Goal: Task Accomplishment & Management: Complete application form

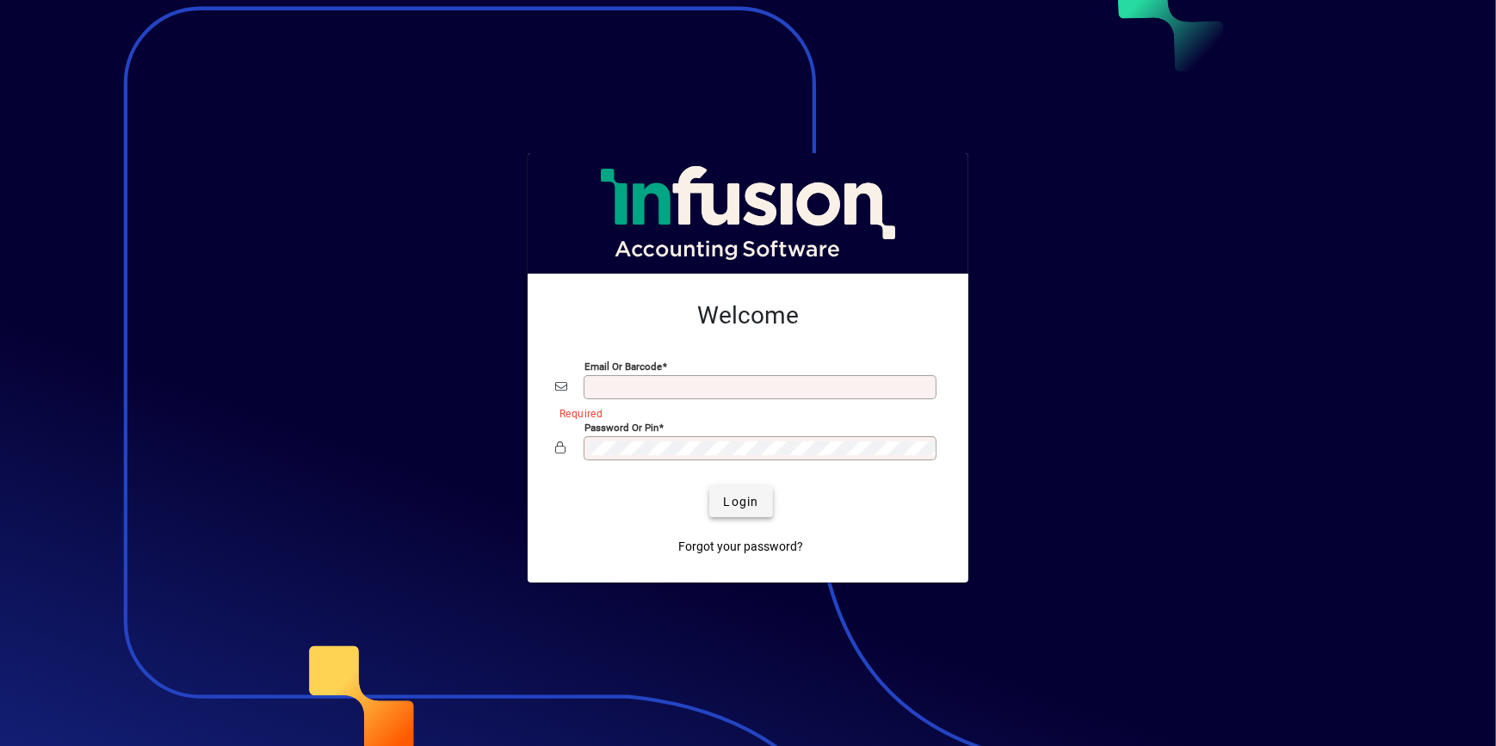
type input "**********"
click at [745, 493] on span "Login" at bounding box center [740, 502] width 35 height 18
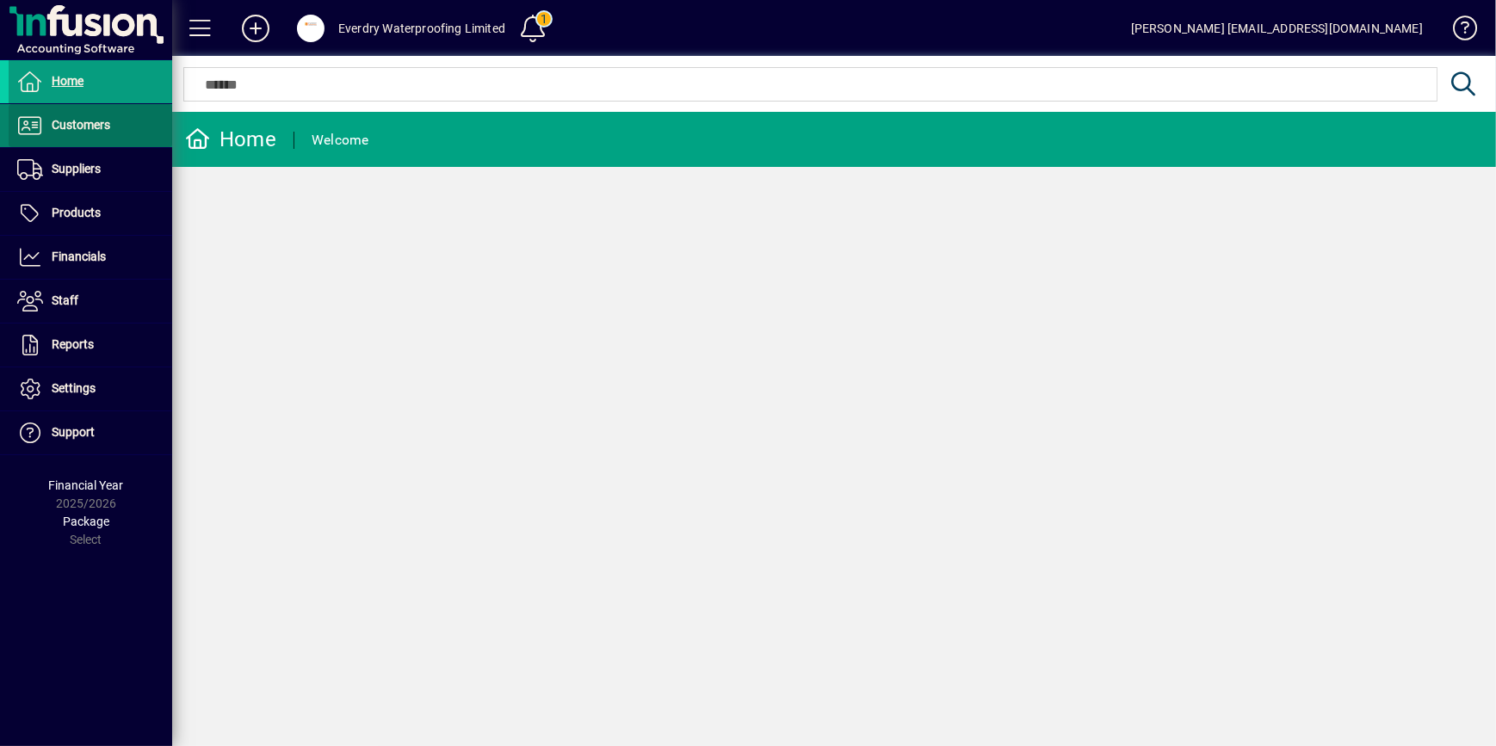
click at [121, 126] on span at bounding box center [91, 125] width 164 height 41
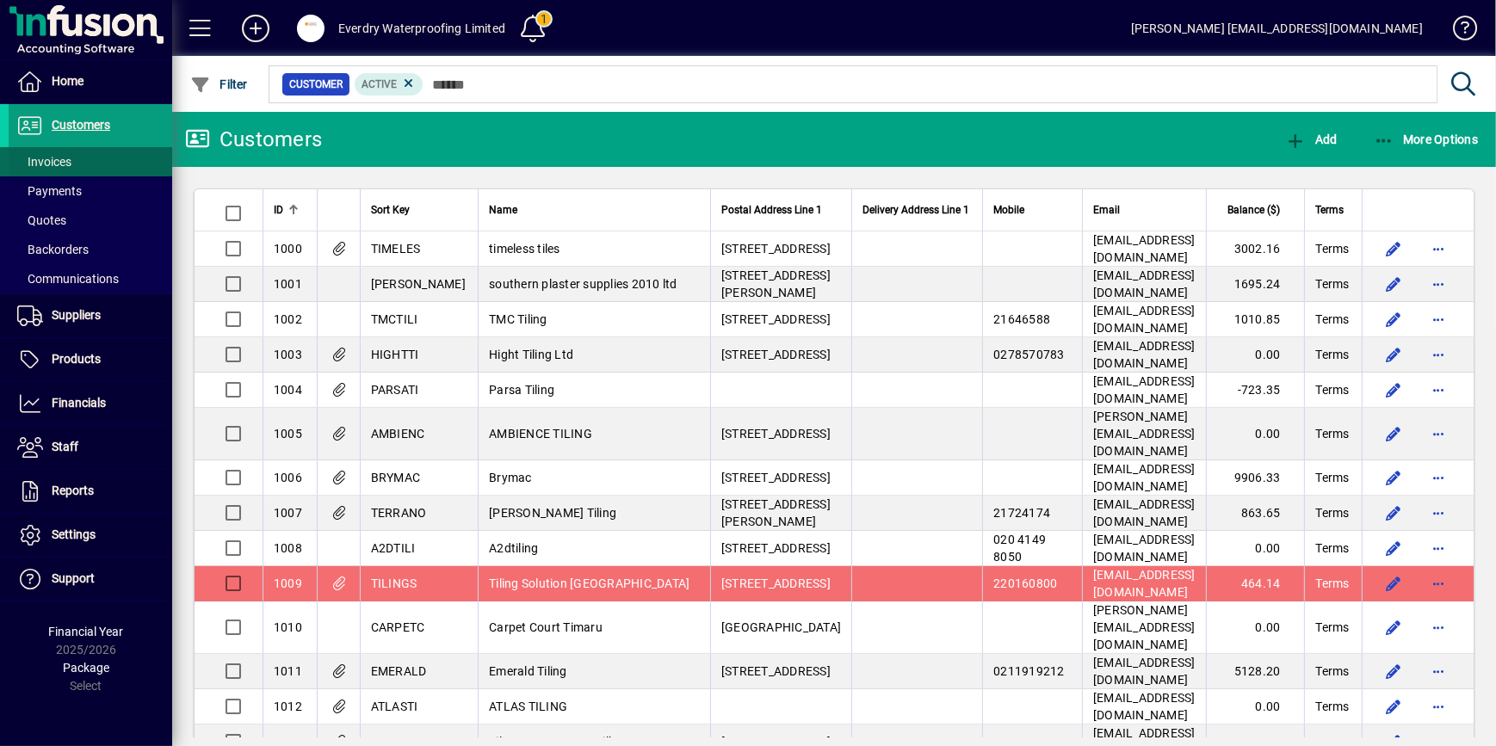
click at [87, 156] on span at bounding box center [91, 161] width 164 height 41
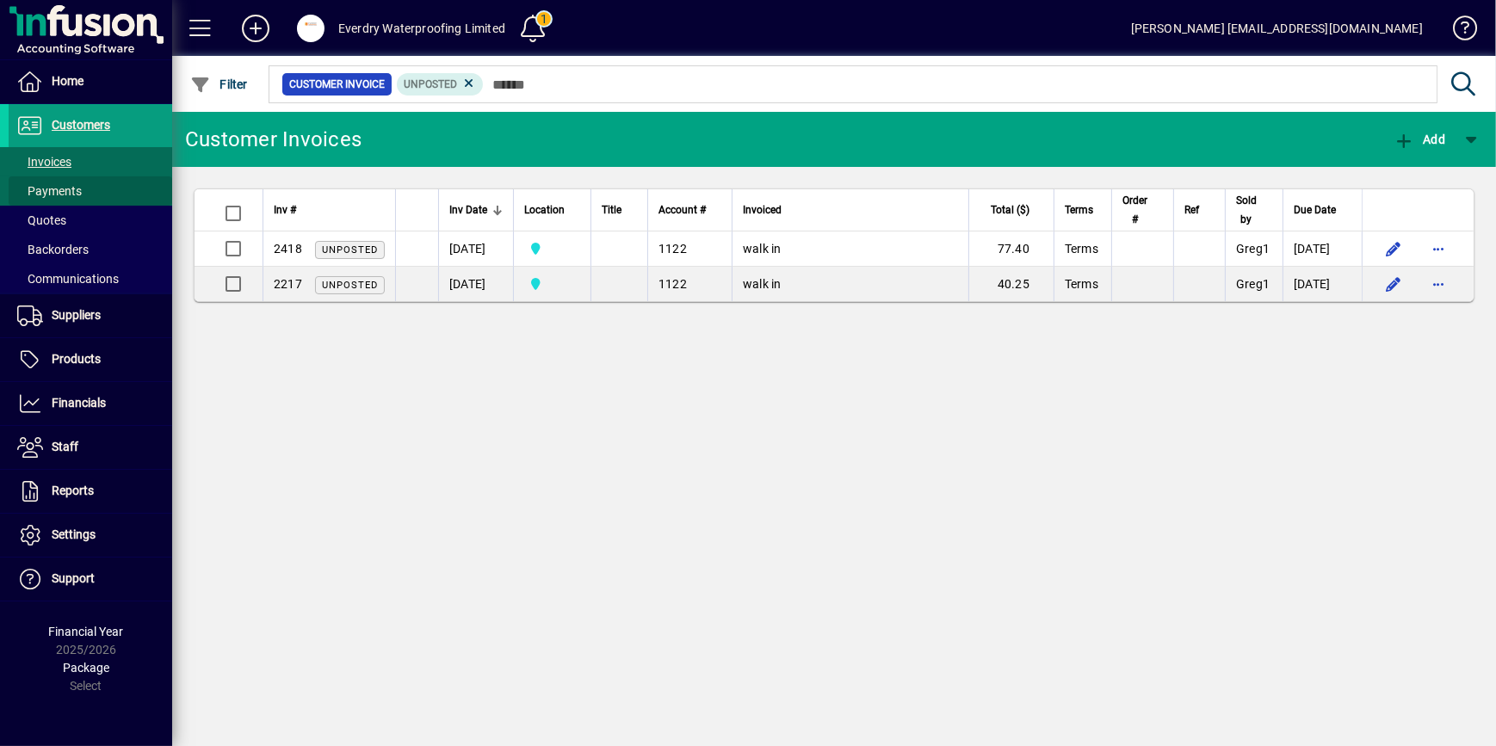
click at [88, 195] on span at bounding box center [91, 190] width 164 height 41
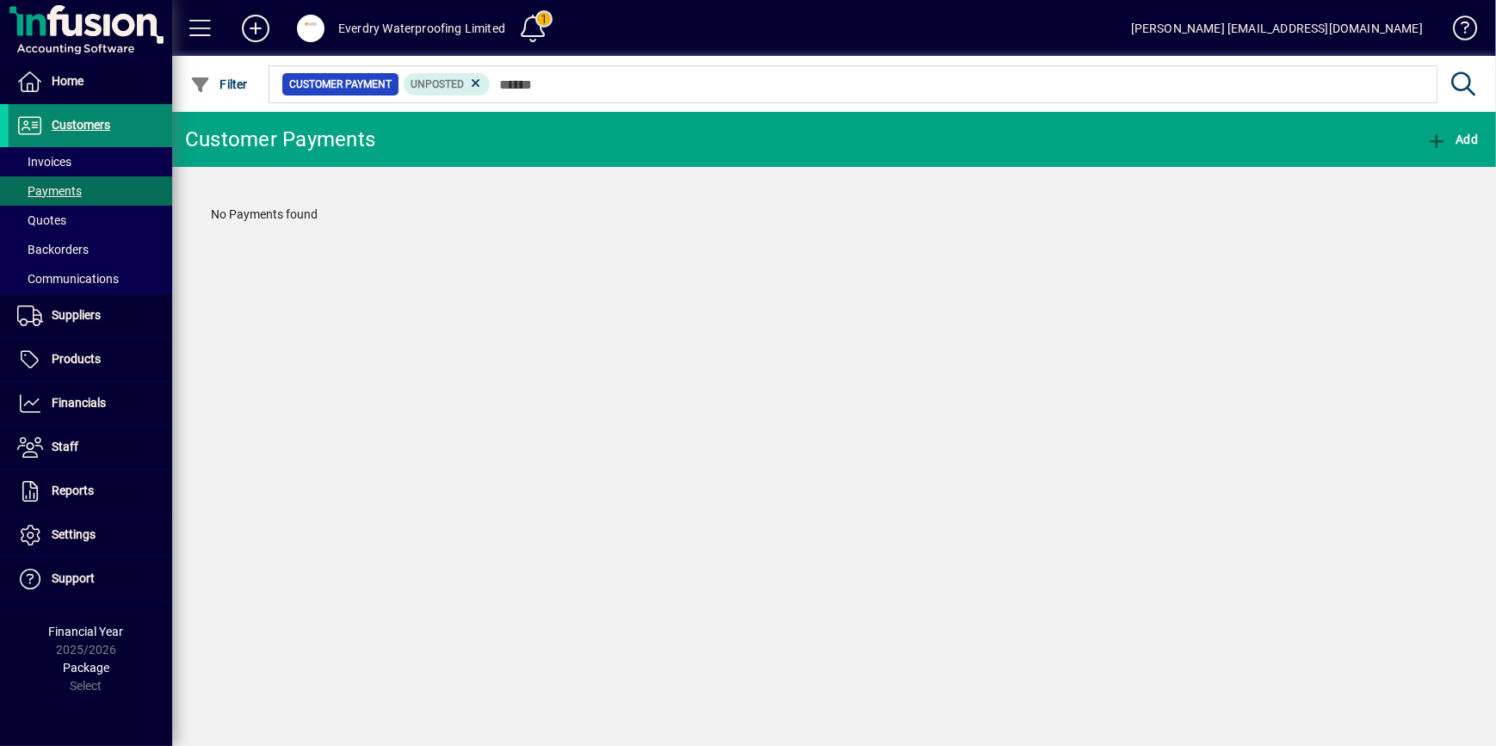
click at [93, 112] on span at bounding box center [91, 125] width 164 height 41
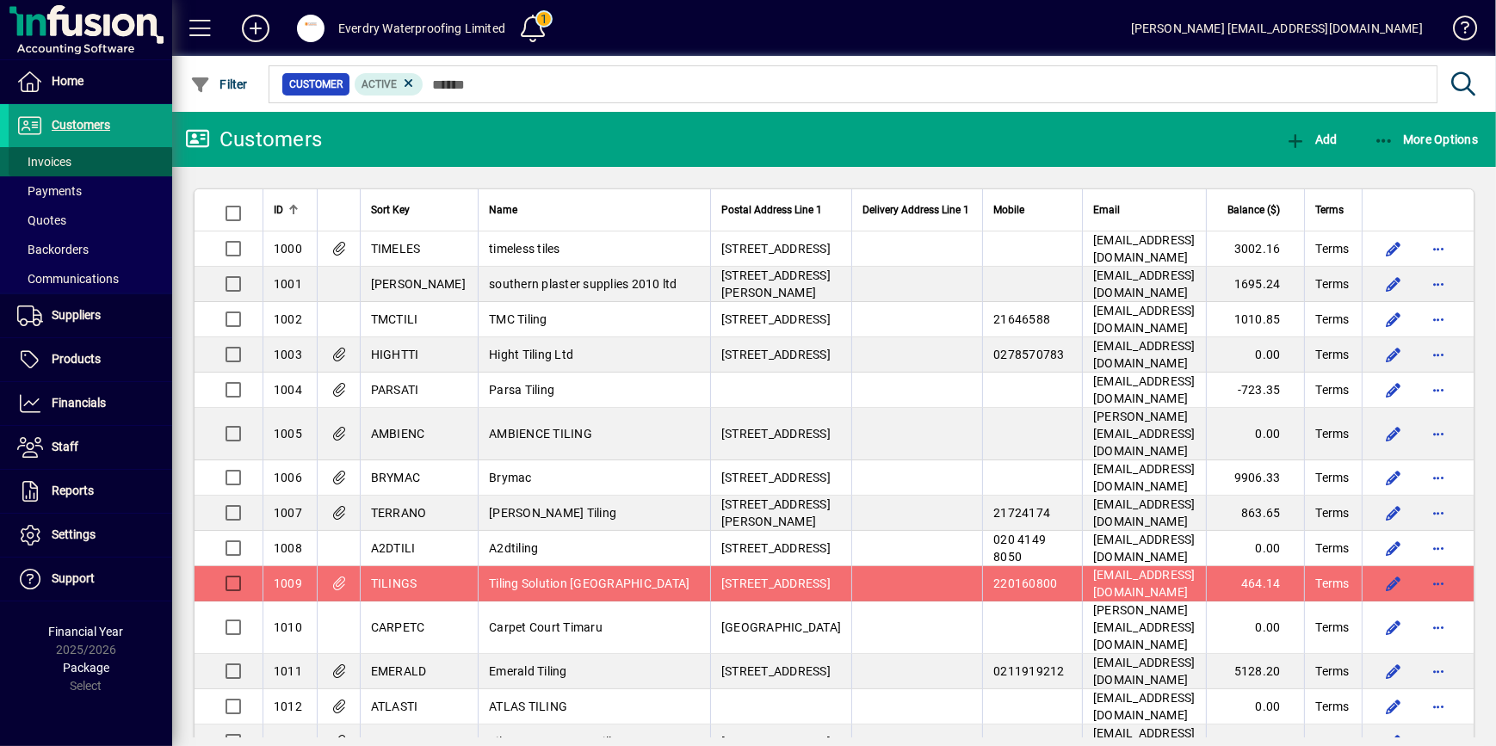
click at [69, 153] on span "Invoices" at bounding box center [40, 162] width 63 height 18
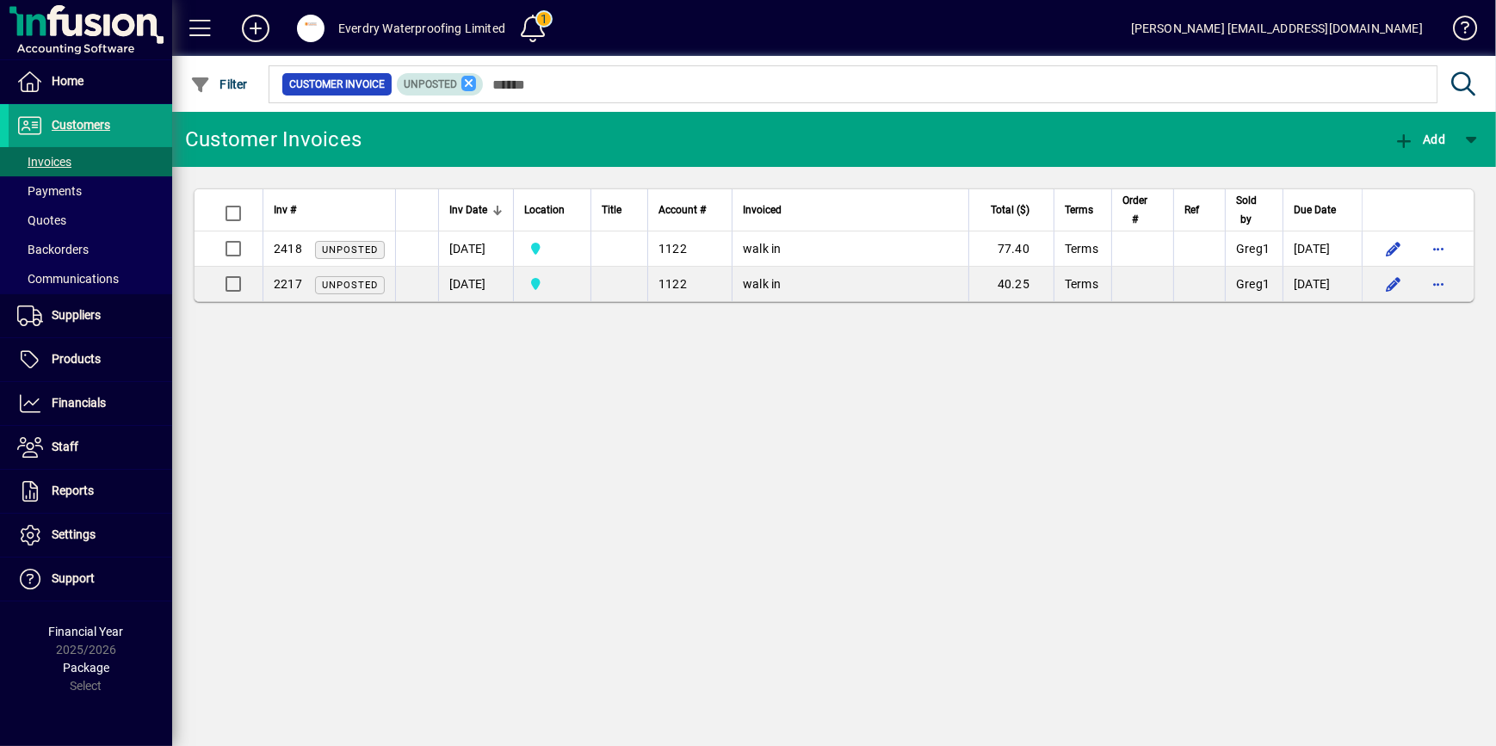
click at [471, 82] on icon at bounding box center [468, 83] width 15 height 15
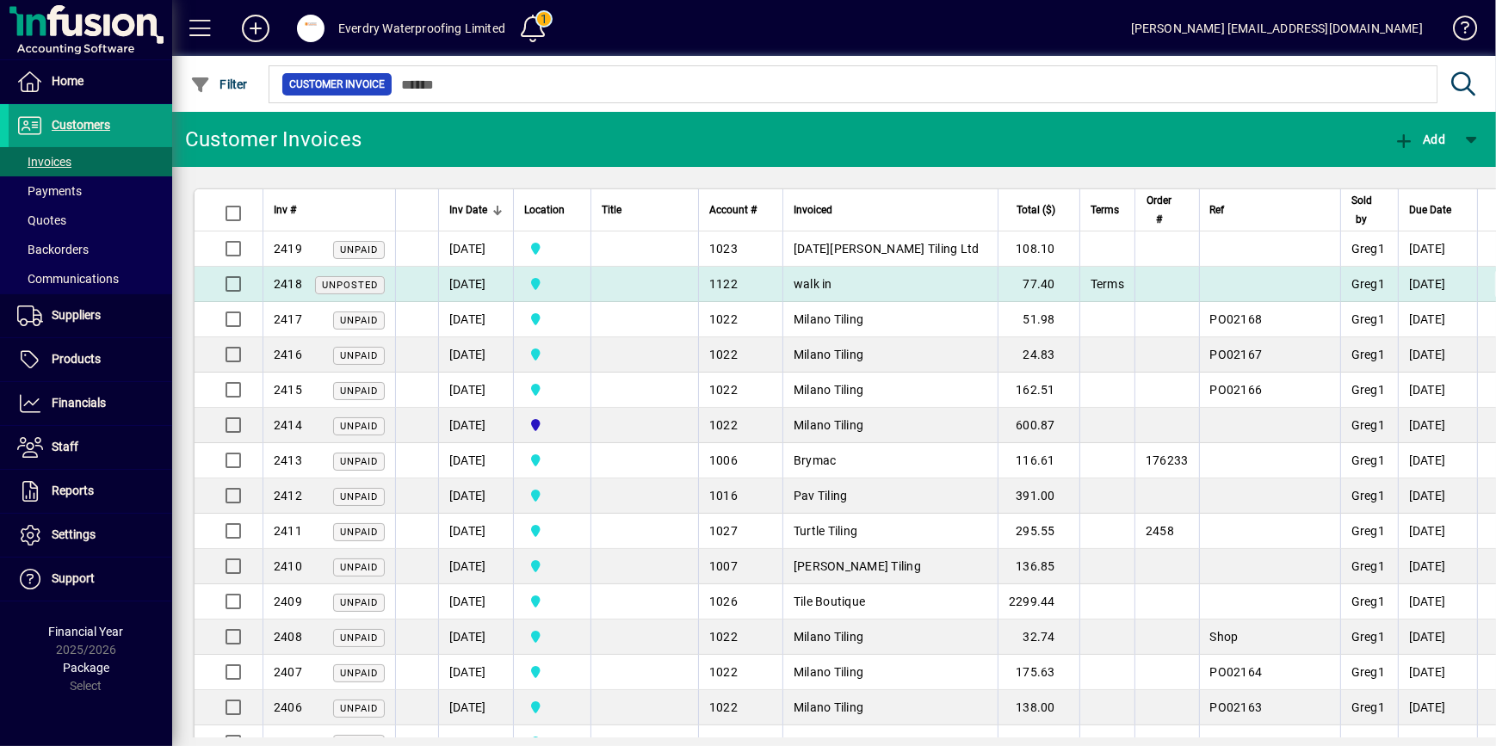
click at [1489, 284] on span "button" at bounding box center [1509, 283] width 41 height 41
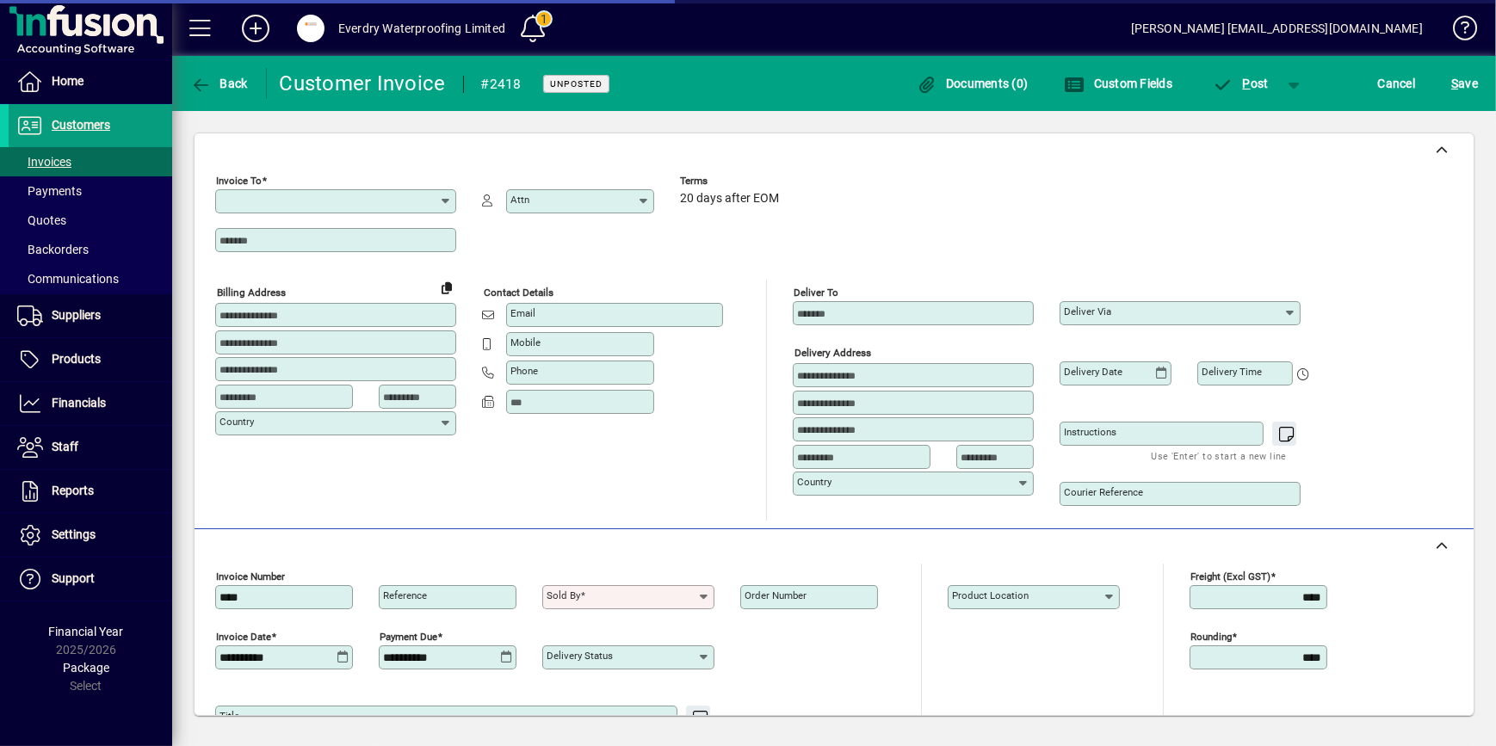
type input "**********"
type input "*******"
type input "**********"
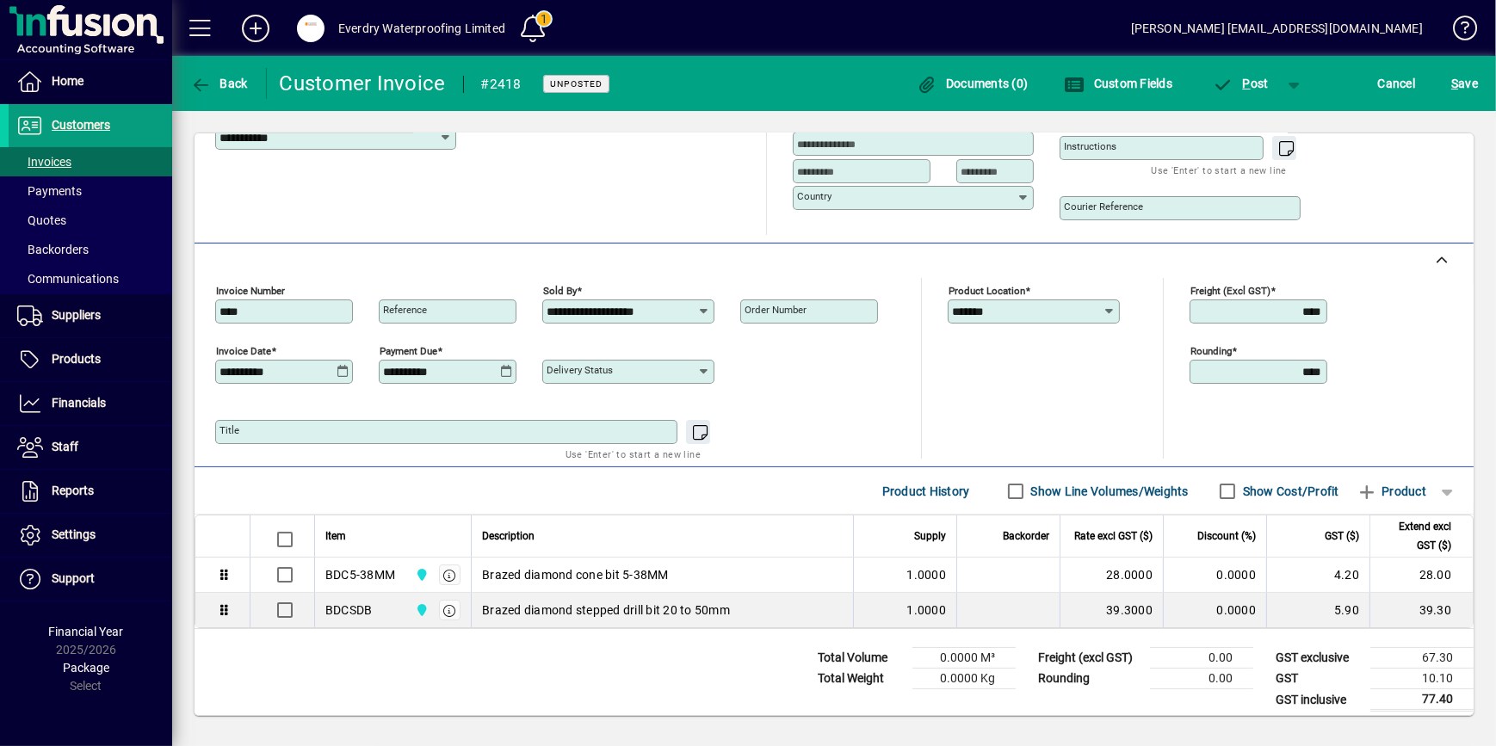
scroll to position [288, 0]
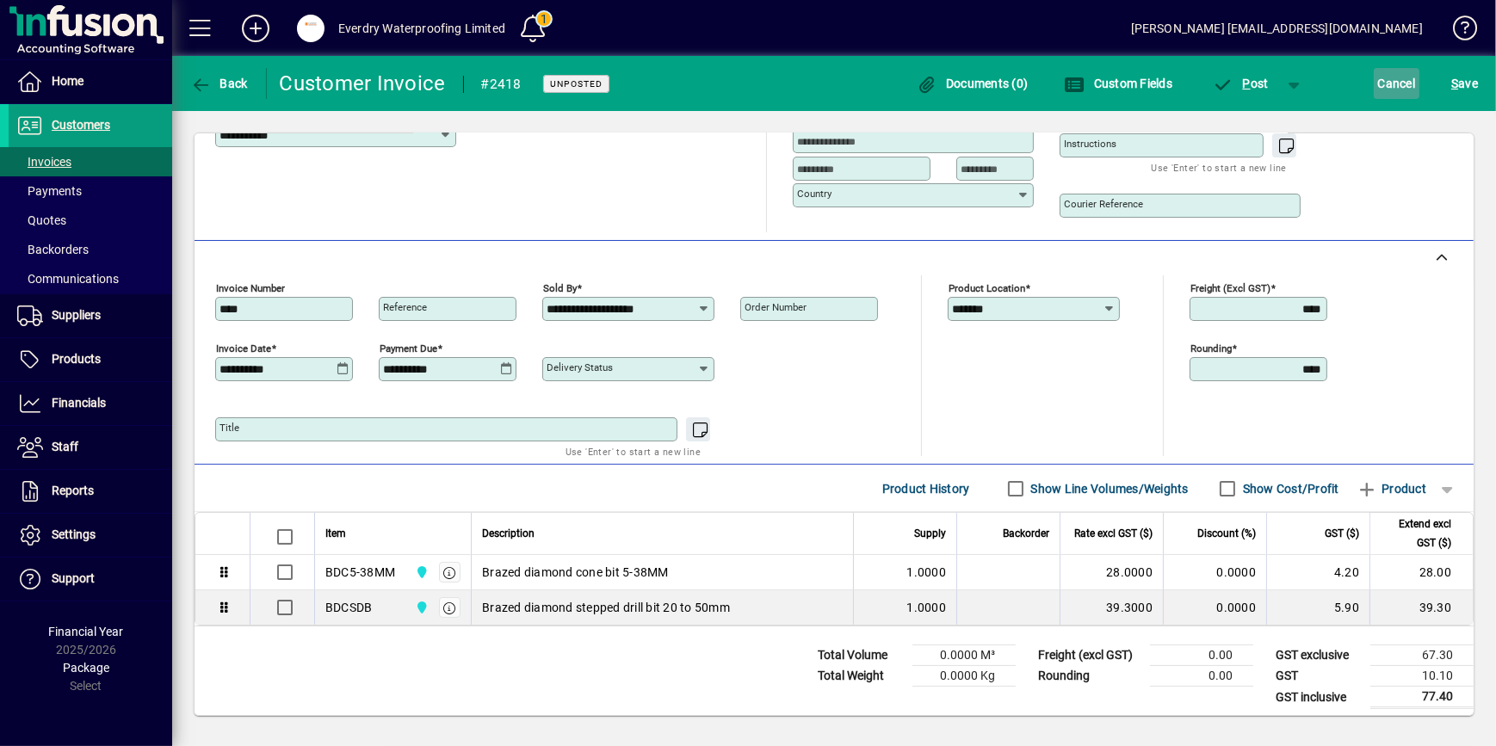
click at [1392, 84] on span "Cancel" at bounding box center [1397, 84] width 38 height 28
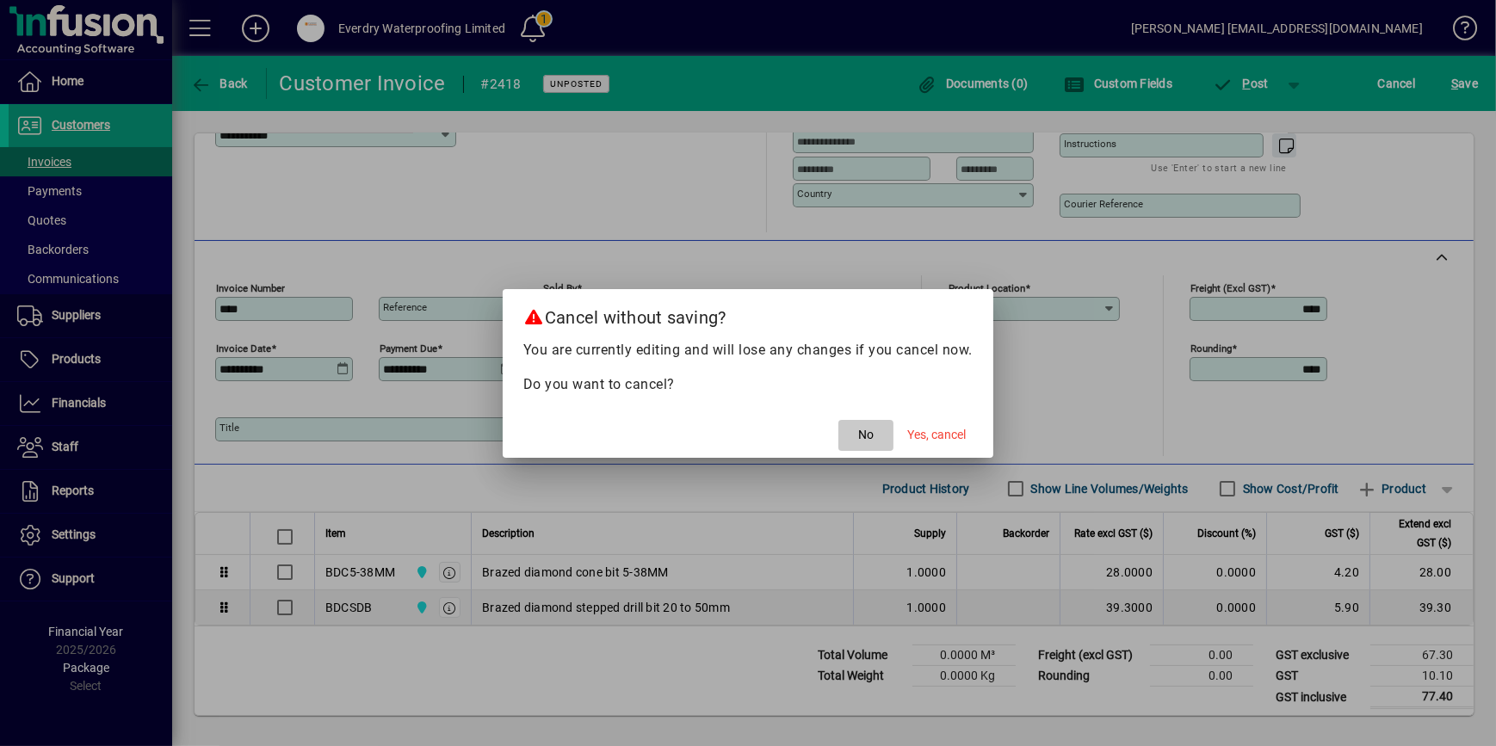
click at [859, 438] on span "No" at bounding box center [865, 435] width 15 height 18
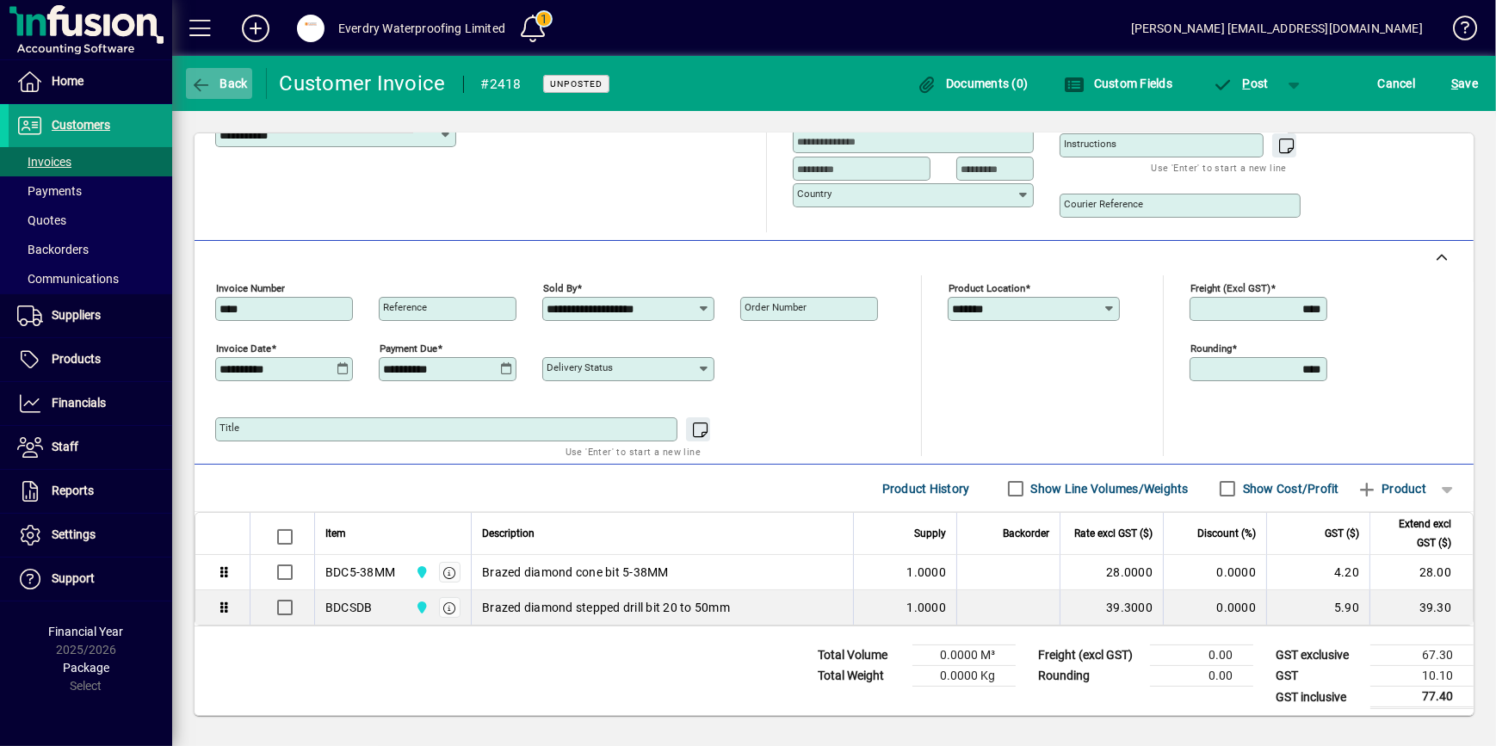
click at [190, 92] on icon "button" at bounding box center [201, 85] width 22 height 17
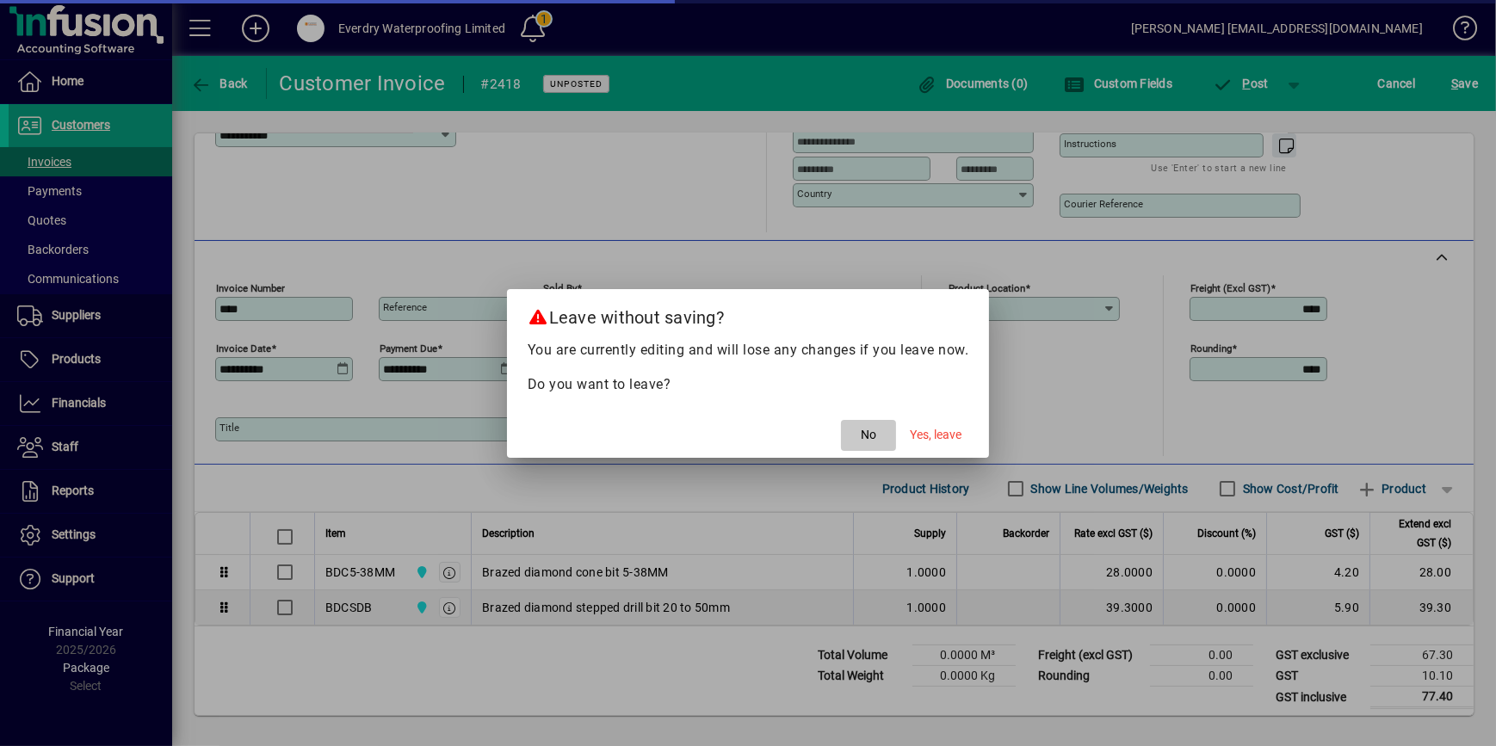
click at [865, 436] on span "No" at bounding box center [868, 435] width 15 height 18
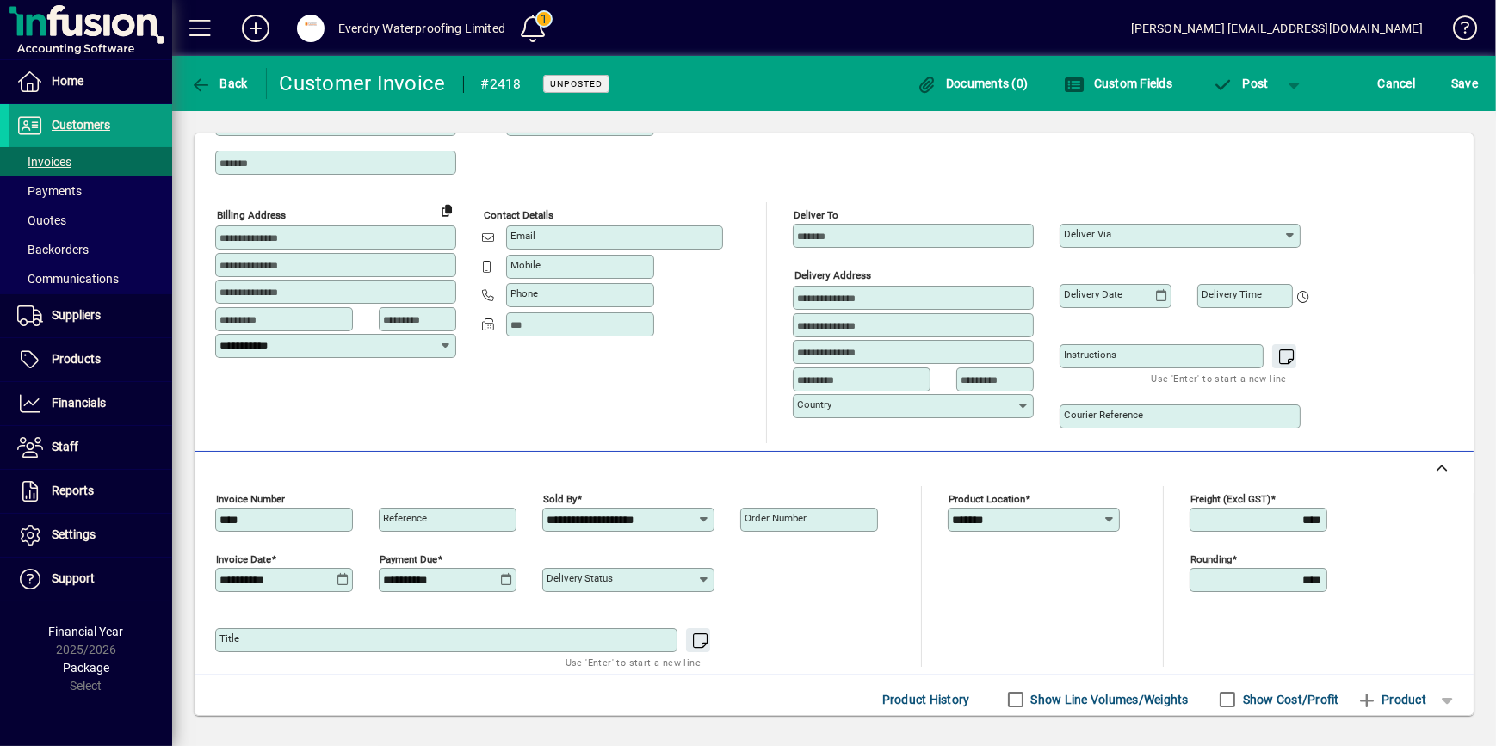
scroll to position [53, 0]
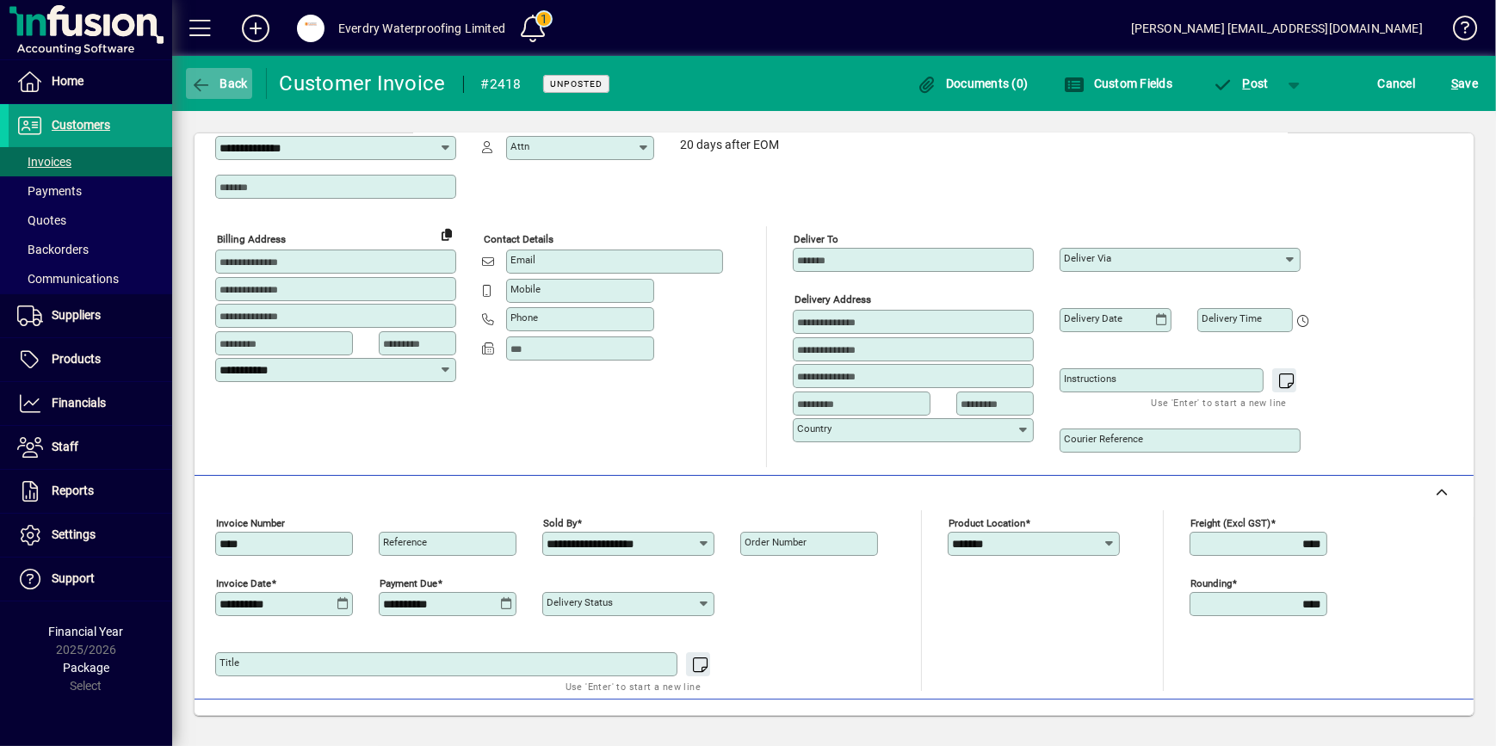
click at [214, 83] on span "Back" at bounding box center [219, 84] width 58 height 14
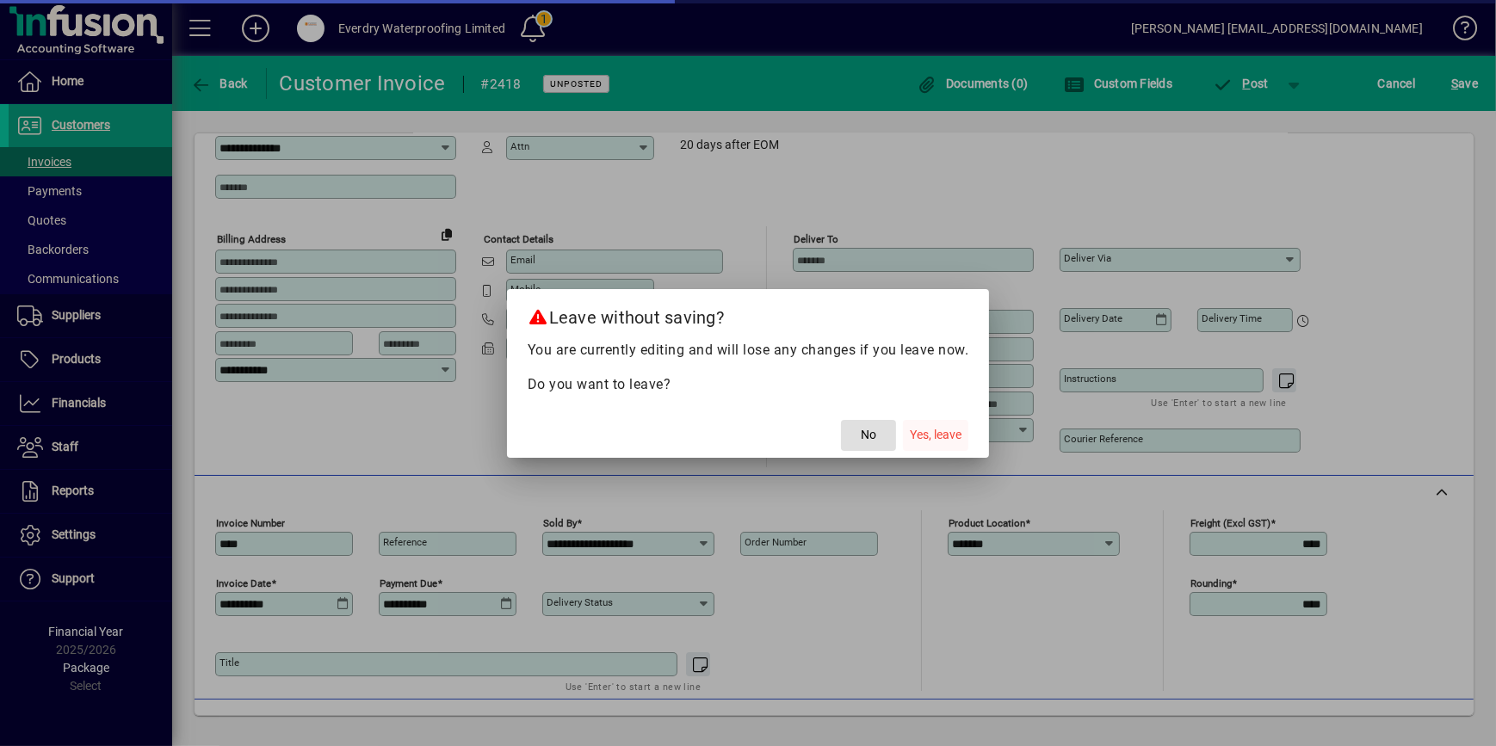
click at [915, 440] on span "Yes, leave" at bounding box center [936, 435] width 52 height 18
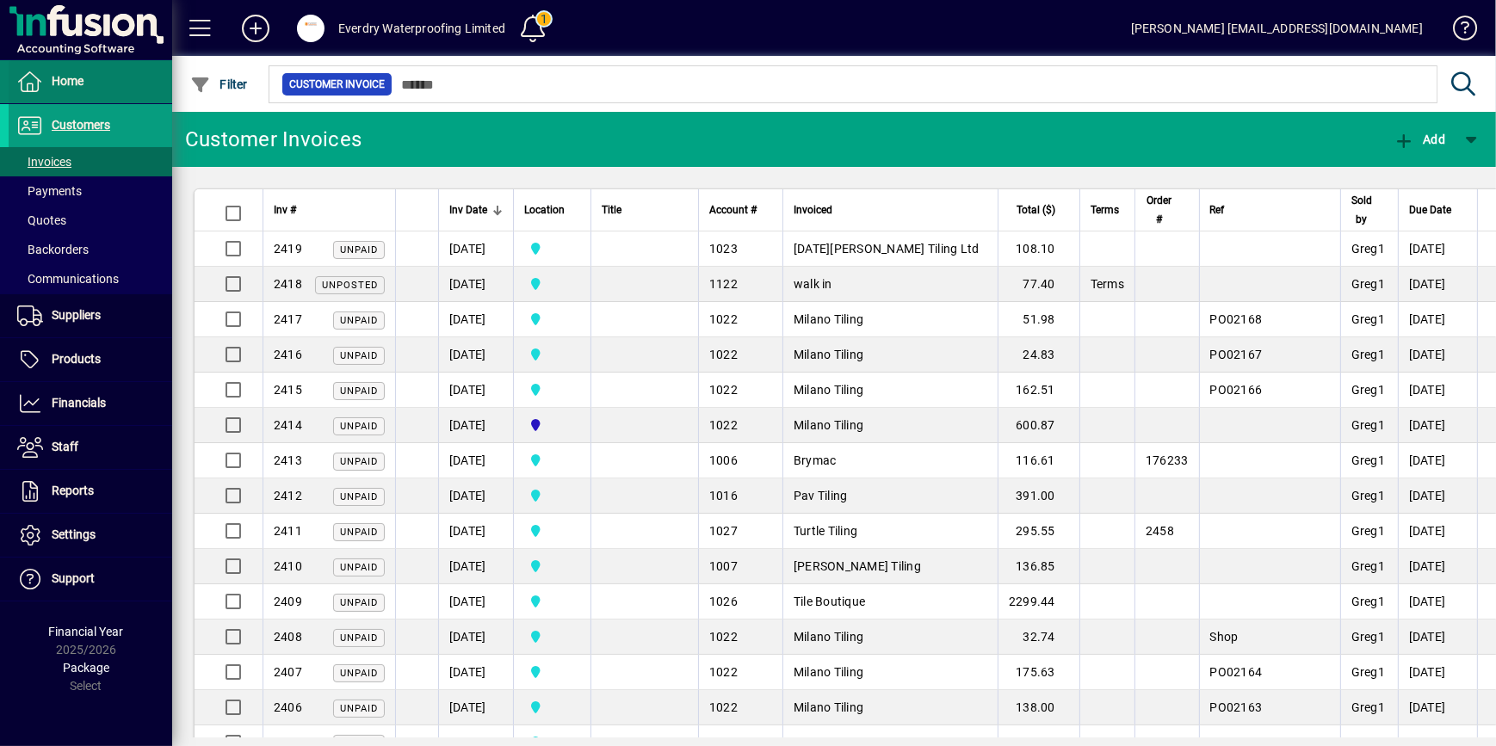
click at [57, 94] on span at bounding box center [91, 81] width 164 height 41
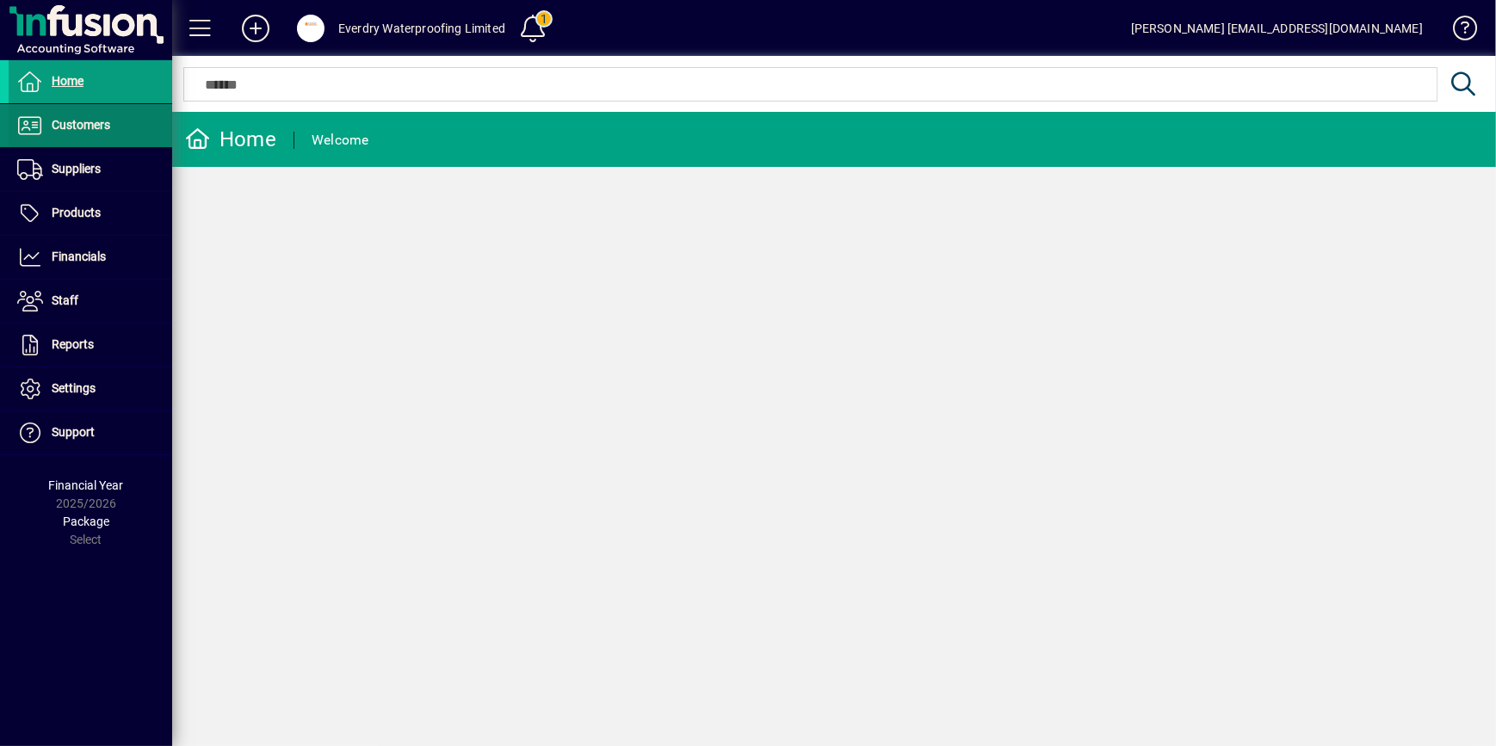
click at [73, 124] on span "Customers" at bounding box center [81, 125] width 59 height 14
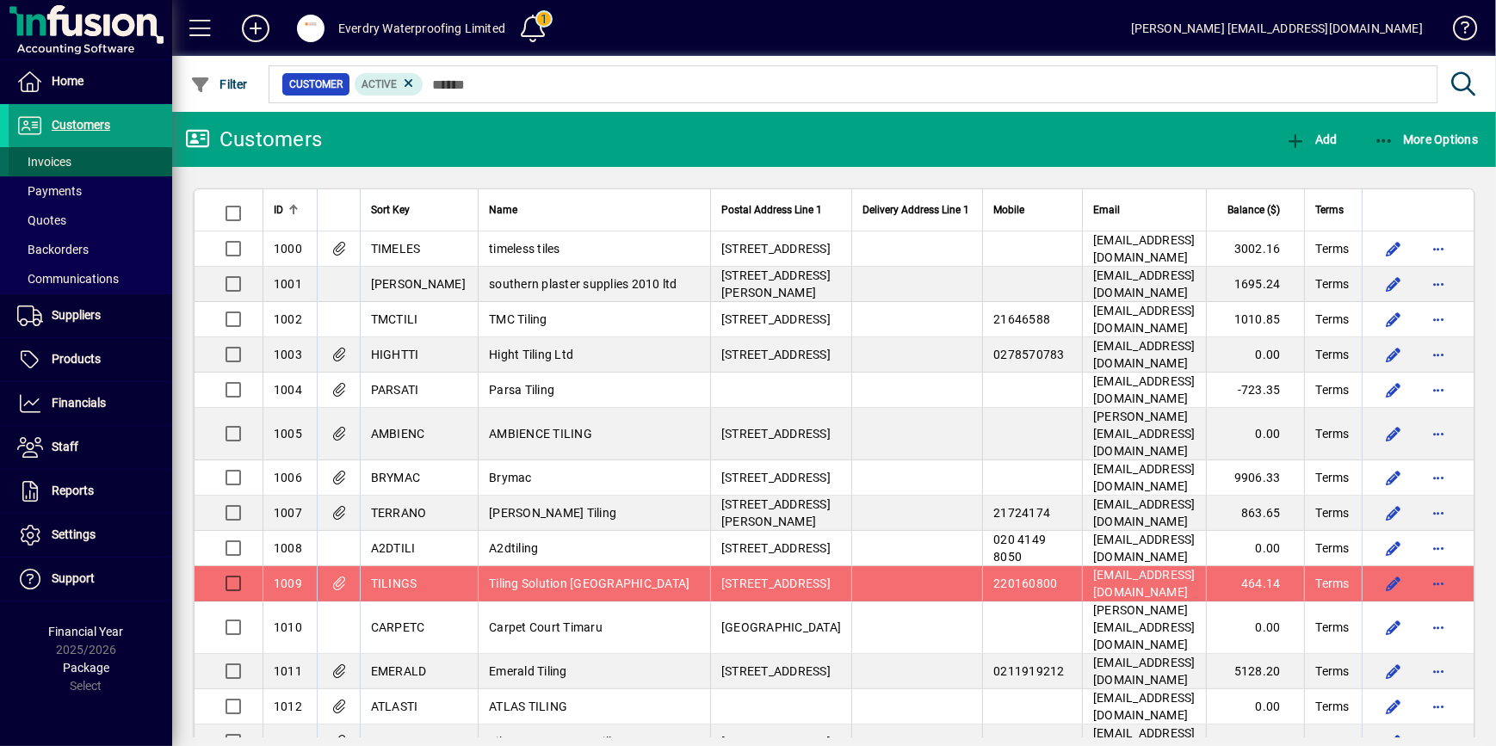
click at [86, 160] on span at bounding box center [91, 161] width 164 height 41
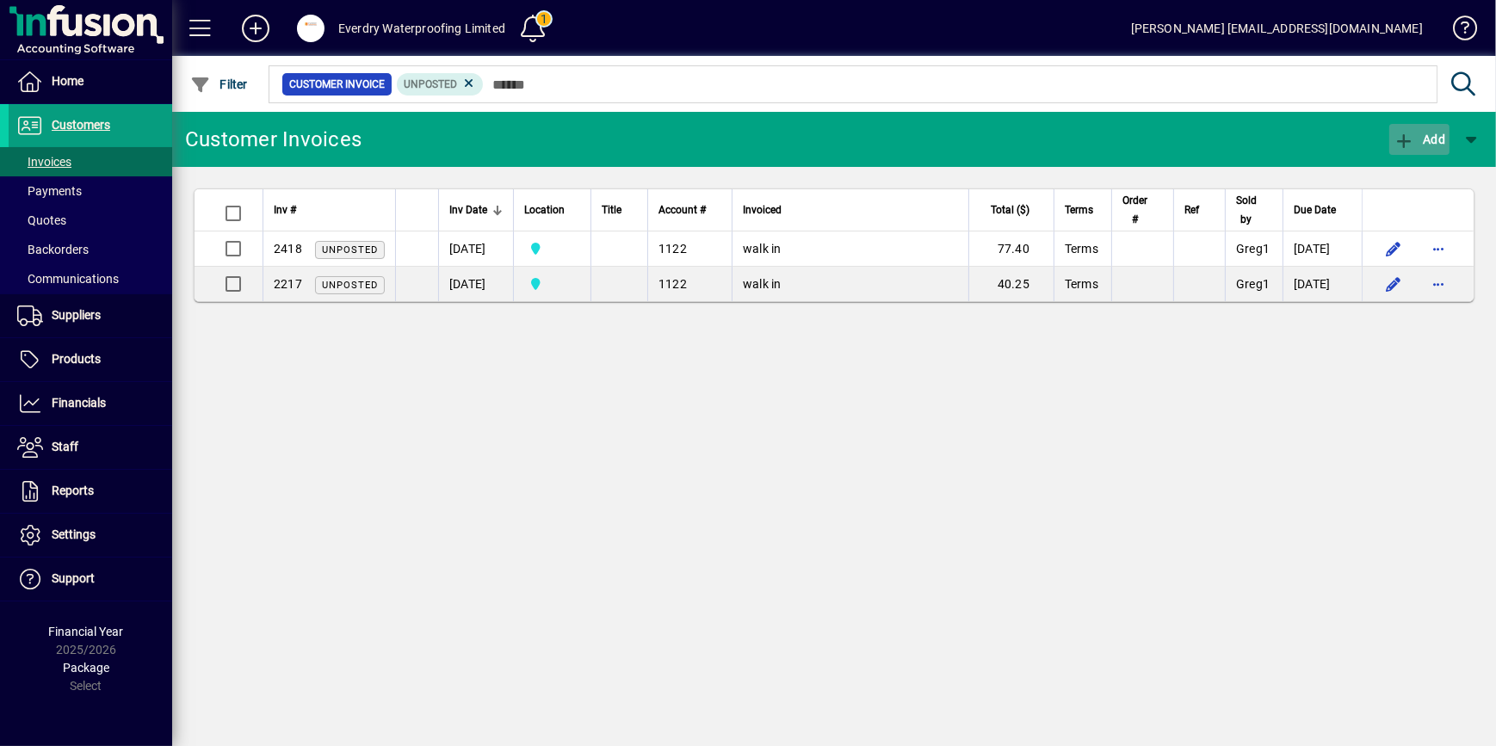
click at [1428, 142] on span "Add" at bounding box center [1420, 140] width 52 height 14
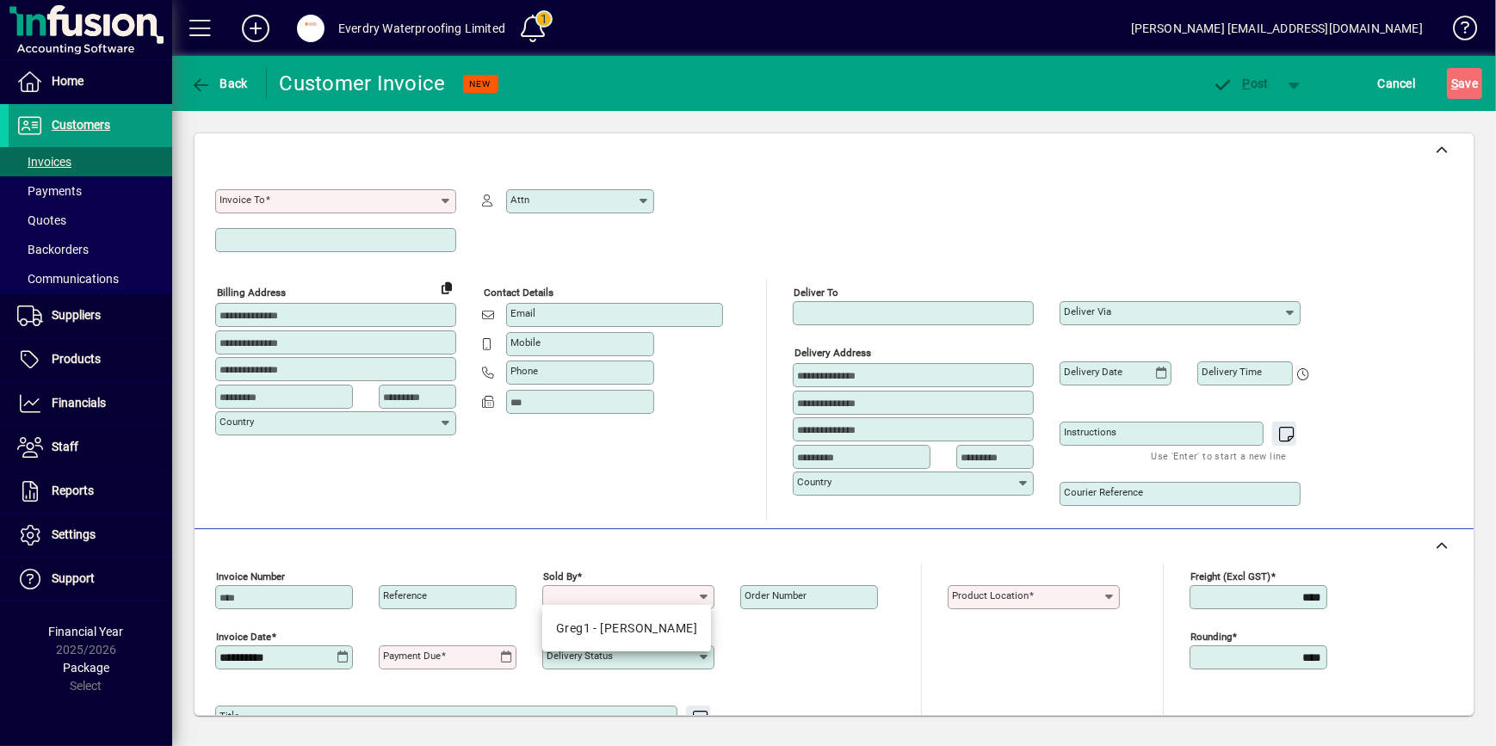
click at [678, 600] on input "Sold by" at bounding box center [622, 598] width 151 height 14
click at [1022, 595] on mat-label "Product location" at bounding box center [990, 596] width 77 height 12
click at [1022, 595] on input "Product location" at bounding box center [1027, 598] width 151 height 14
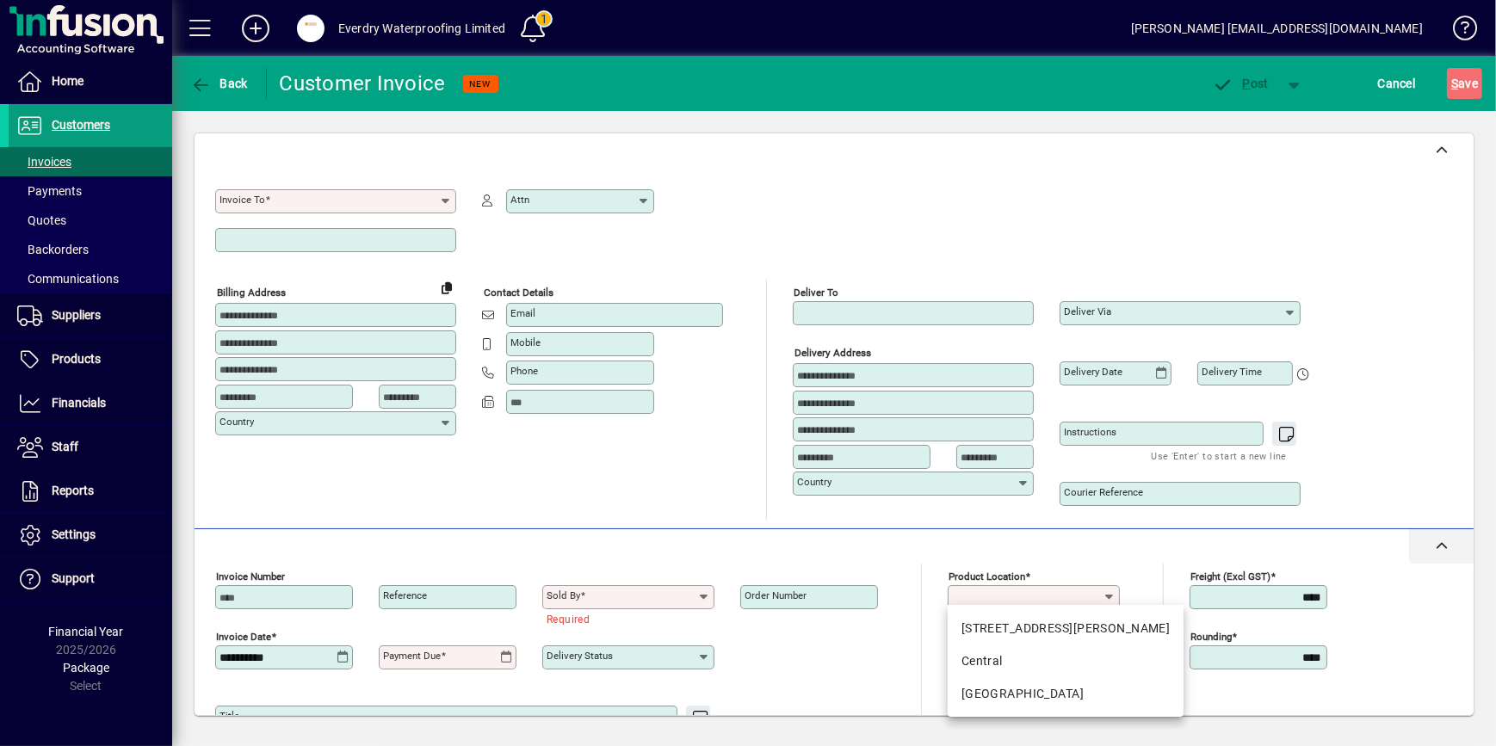
click at [581, 558] on div at bounding box center [834, 546] width 1279 height 34
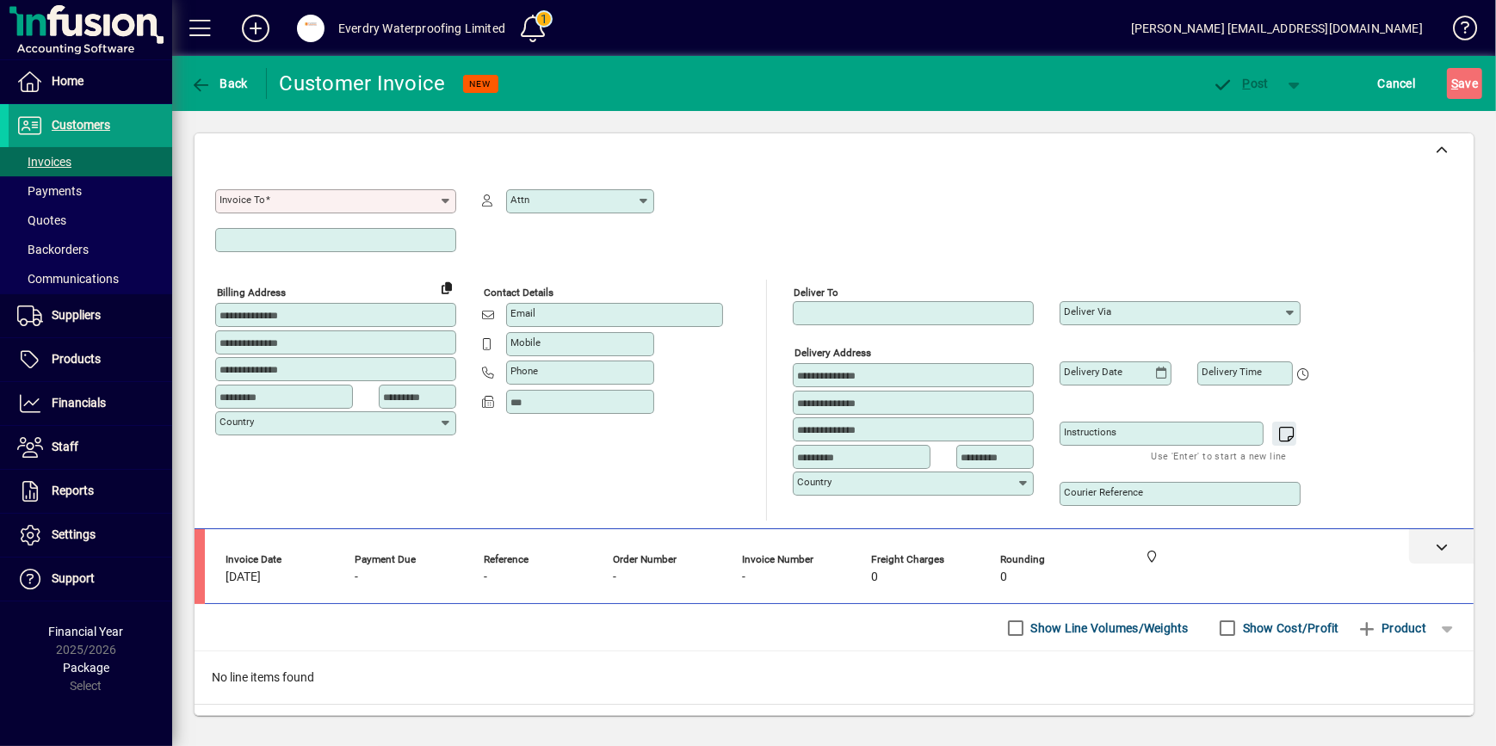
click at [1438, 548] on div at bounding box center [1441, 546] width 65 height 34
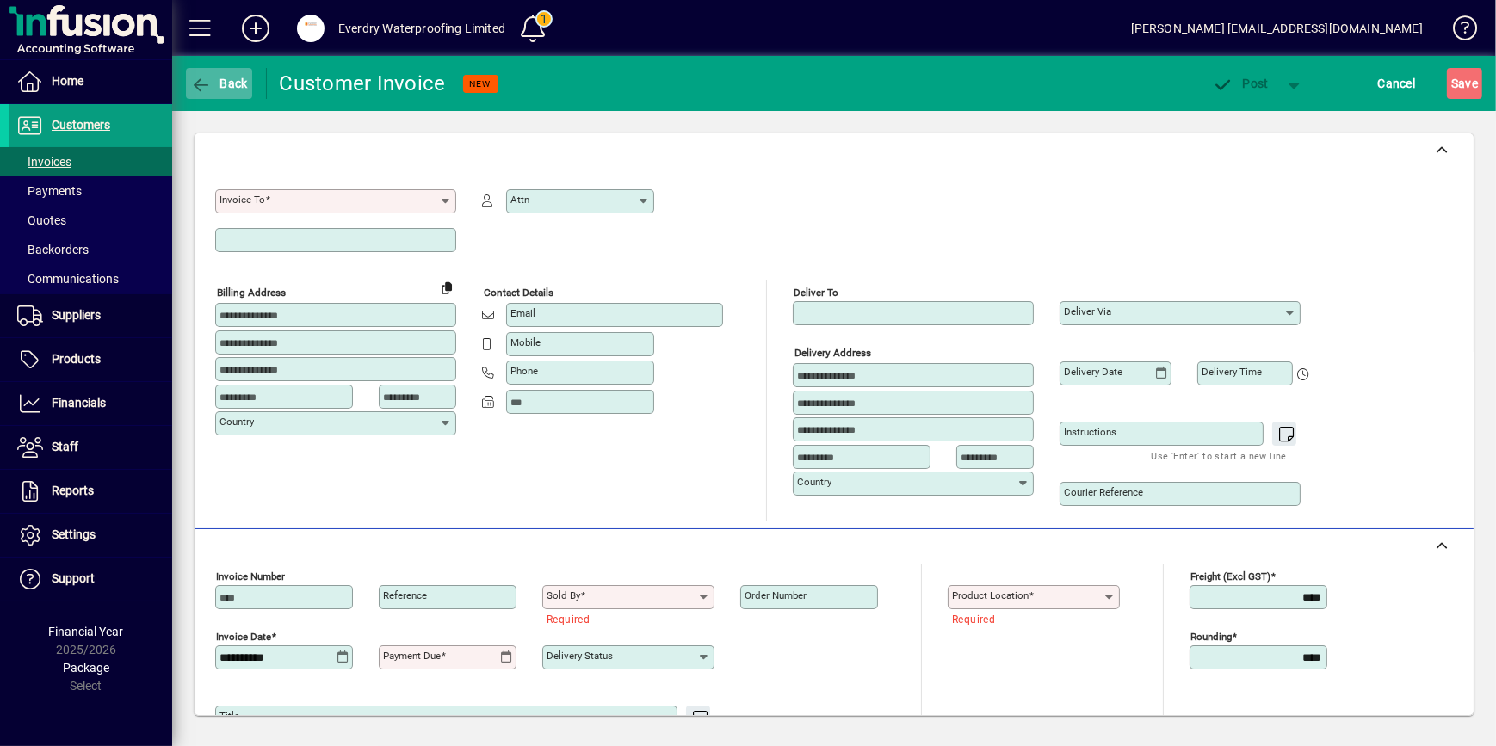
click at [192, 79] on icon "button" at bounding box center [201, 85] width 22 height 17
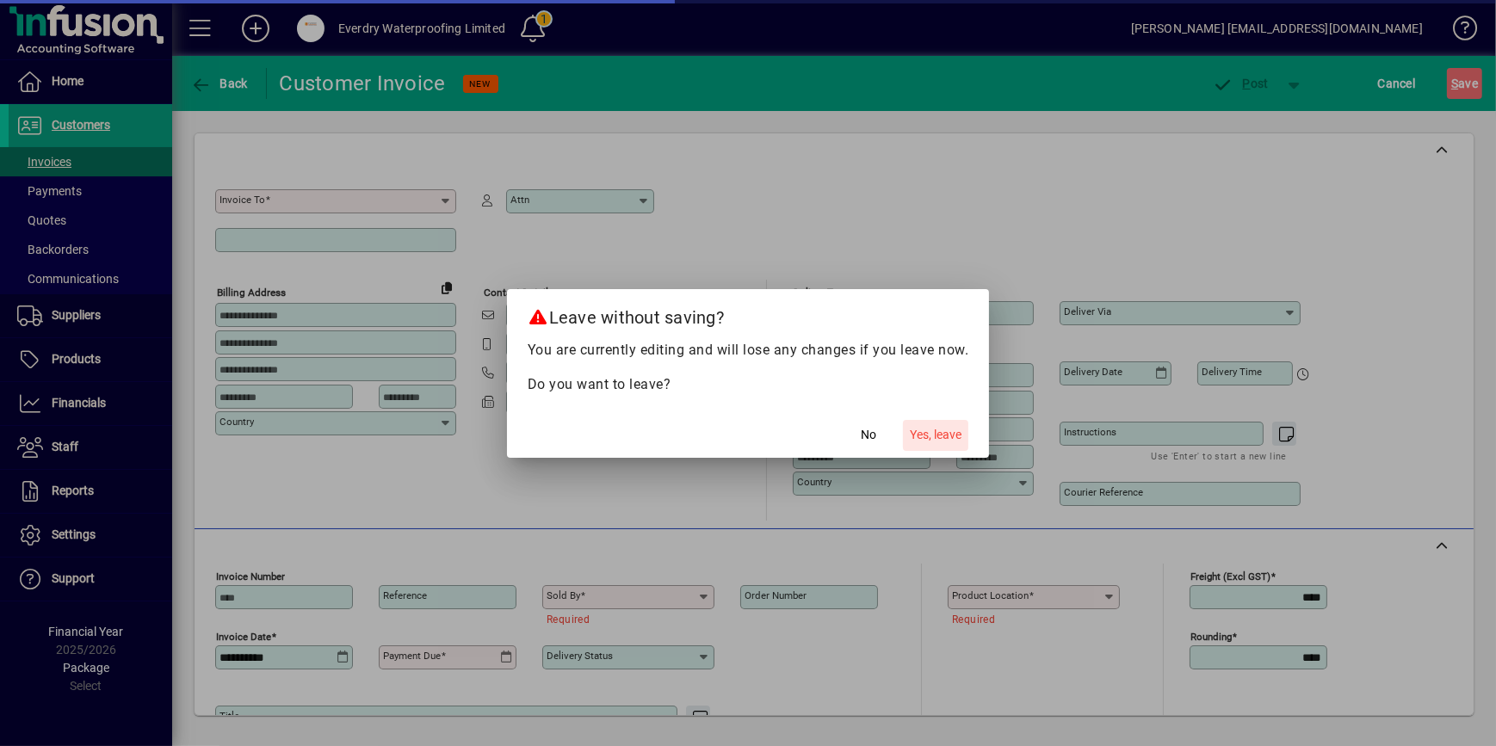
click at [931, 439] on span "Yes, leave" at bounding box center [936, 435] width 52 height 18
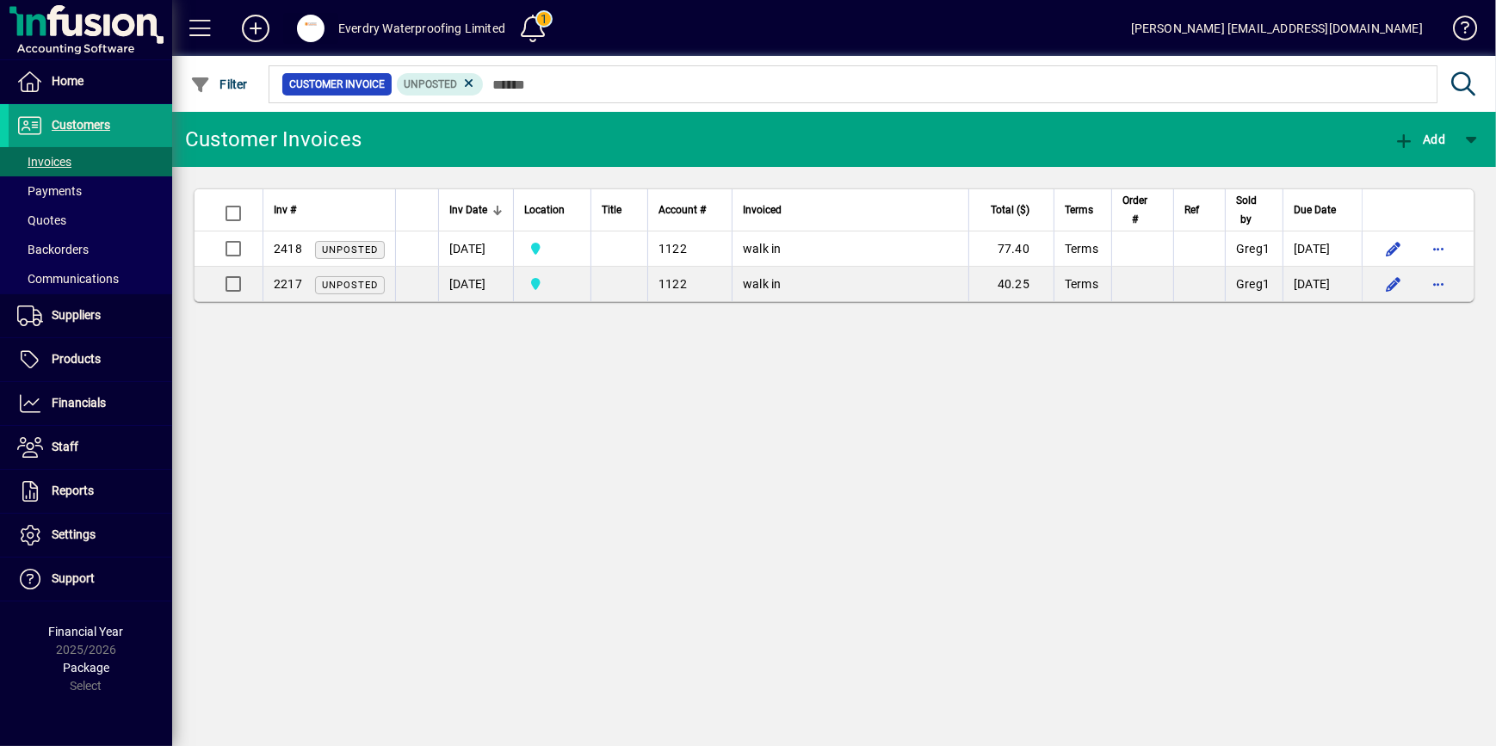
click at [313, 28] on span at bounding box center [311, 29] width 28 height 28
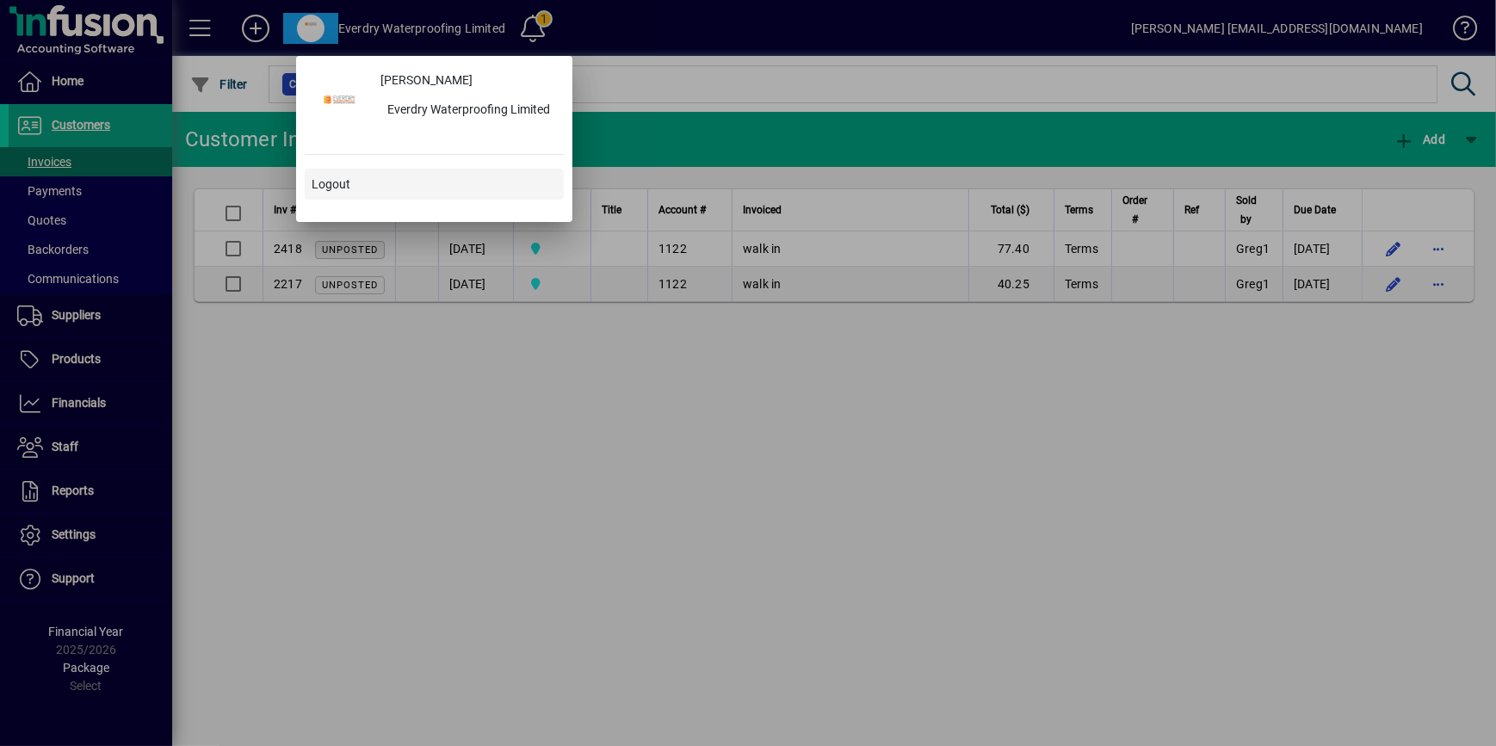
click at [381, 183] on span at bounding box center [434, 184] width 259 height 41
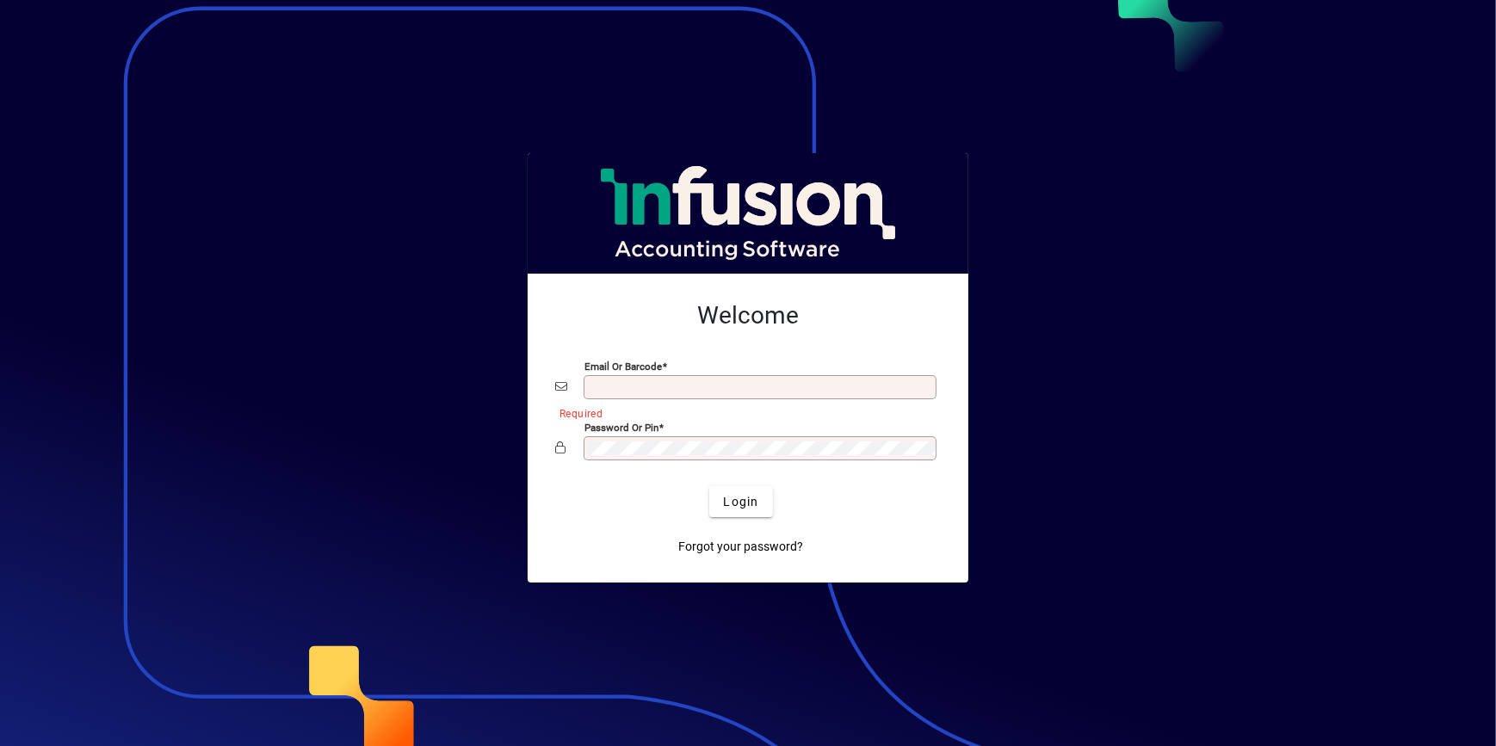
type input "**********"
click at [1015, 490] on div at bounding box center [748, 373] width 1496 height 746
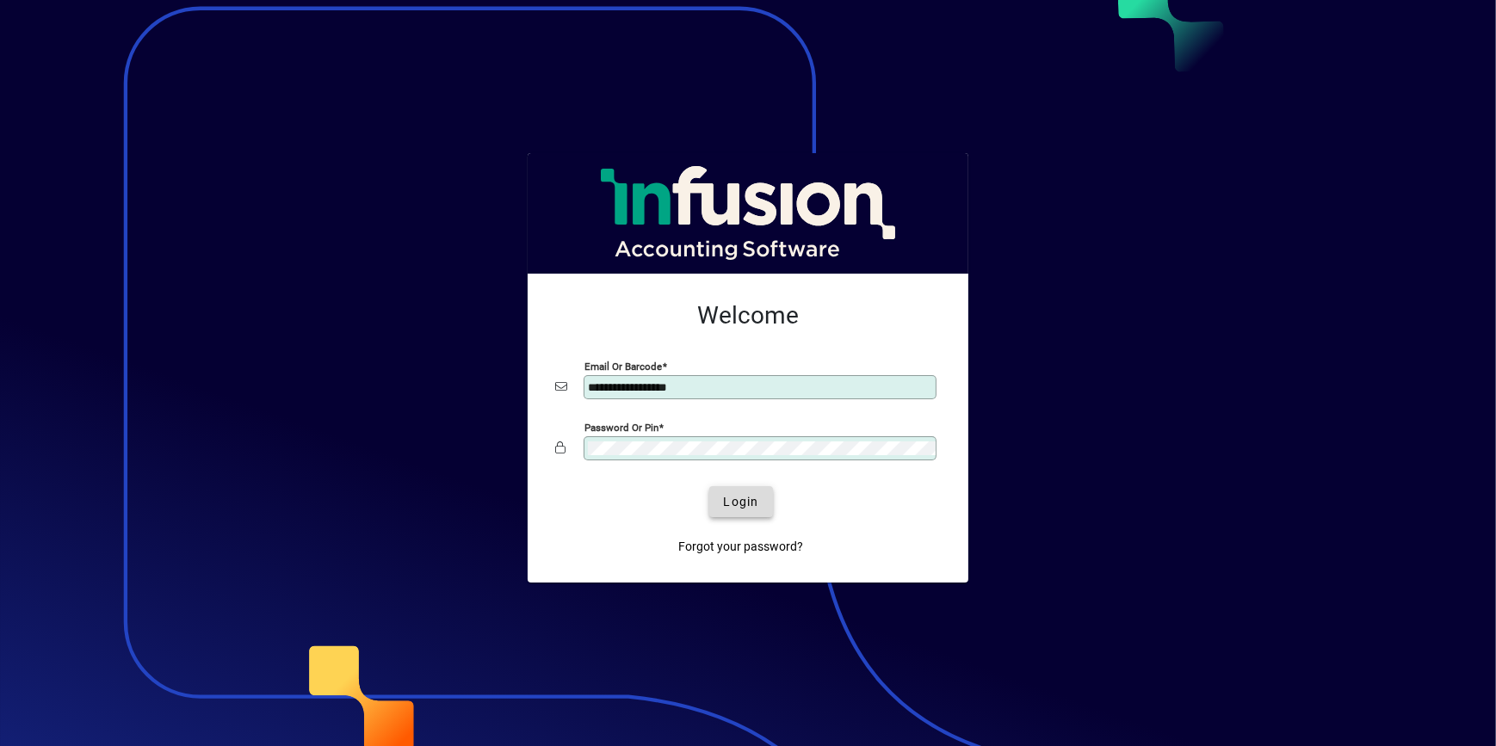
click at [723, 494] on span "Login" at bounding box center [740, 502] width 35 height 18
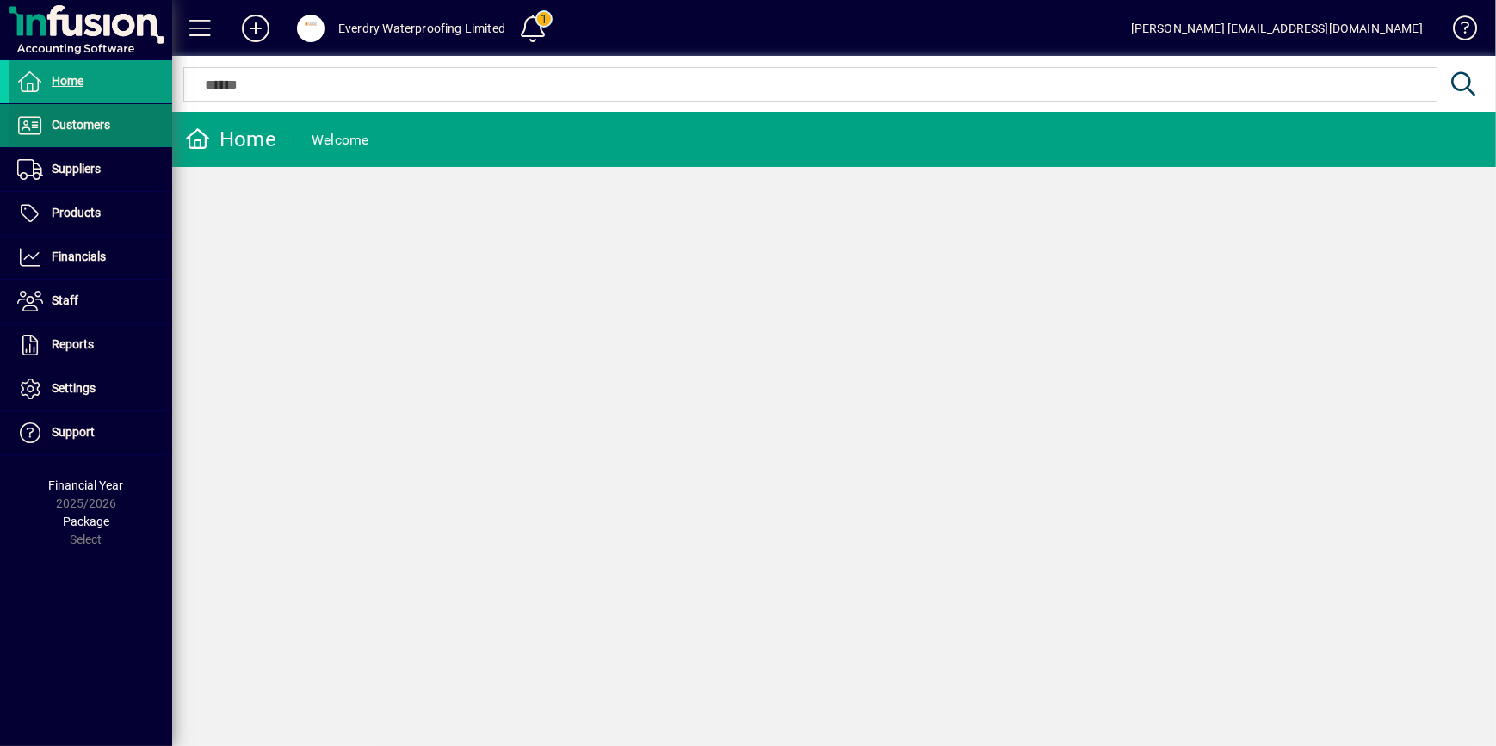
click at [75, 126] on span "Customers" at bounding box center [81, 125] width 59 height 14
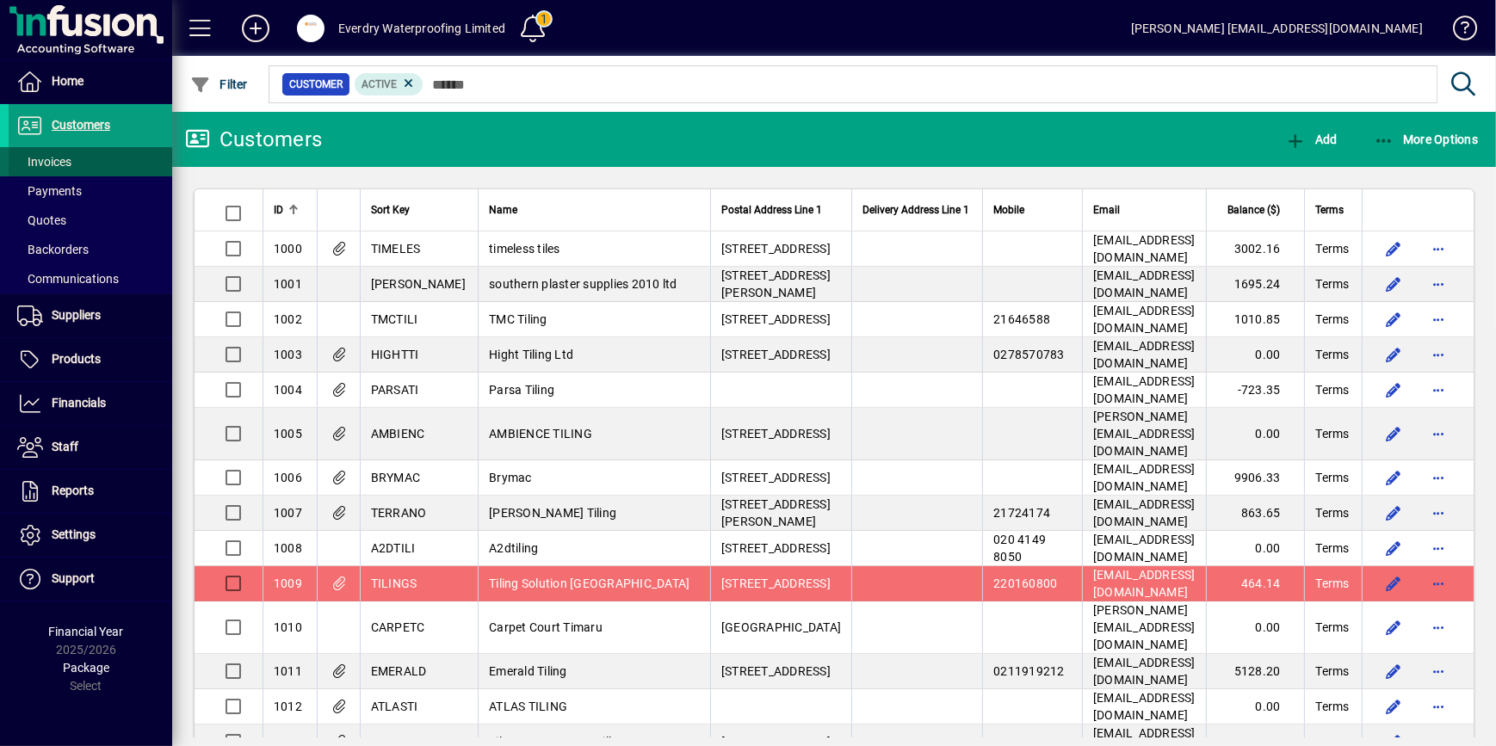
click at [86, 156] on span at bounding box center [91, 161] width 164 height 41
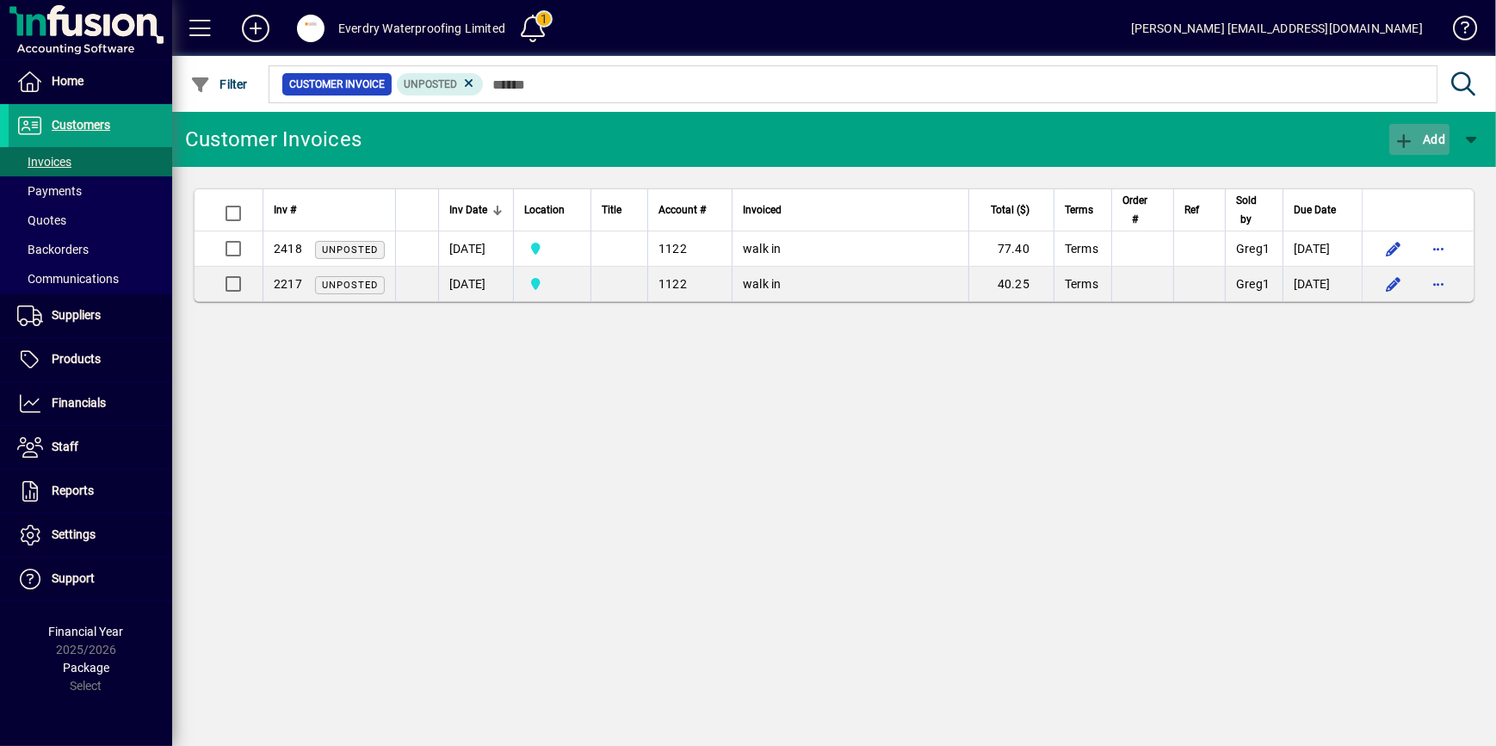
click at [1396, 144] on icon "button" at bounding box center [1405, 141] width 22 height 17
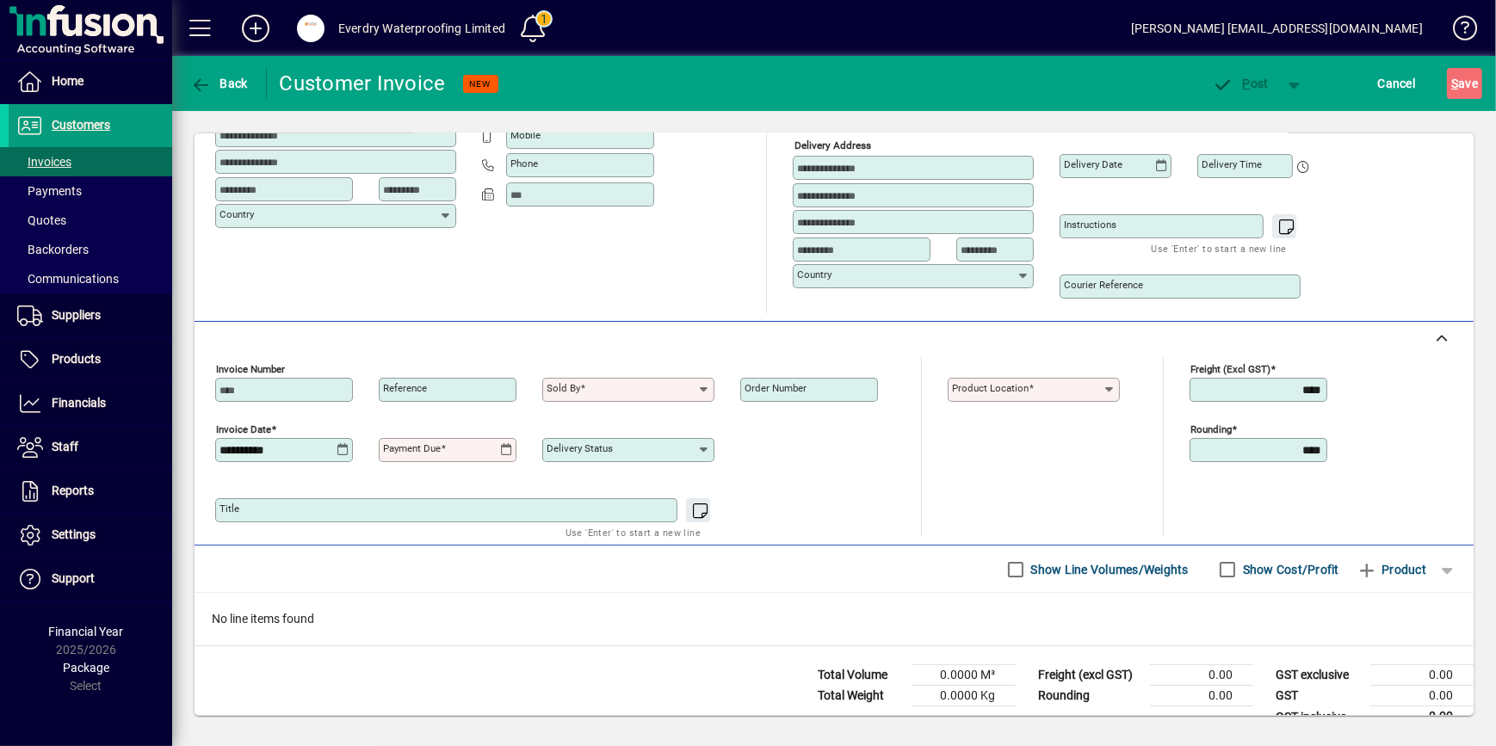
scroll to position [227, 0]
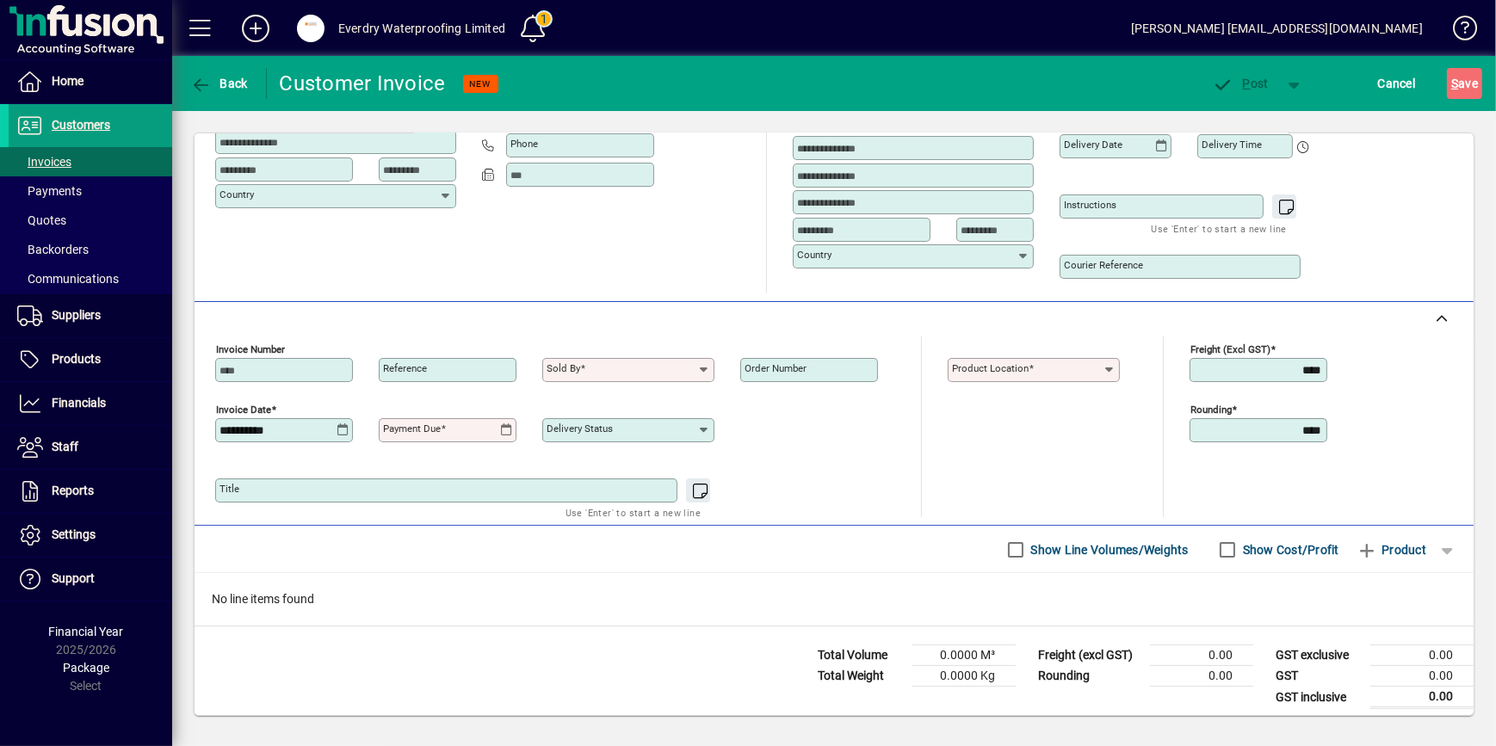
click at [624, 363] on input "Sold by" at bounding box center [622, 370] width 151 height 14
click at [741, 431] on div "Delivery status" at bounding box center [723, 427] width 362 height 60
click at [625, 364] on input "Sold by" at bounding box center [622, 370] width 151 height 14
type input "*"
click at [706, 364] on icon at bounding box center [704, 370] width 14 height 14
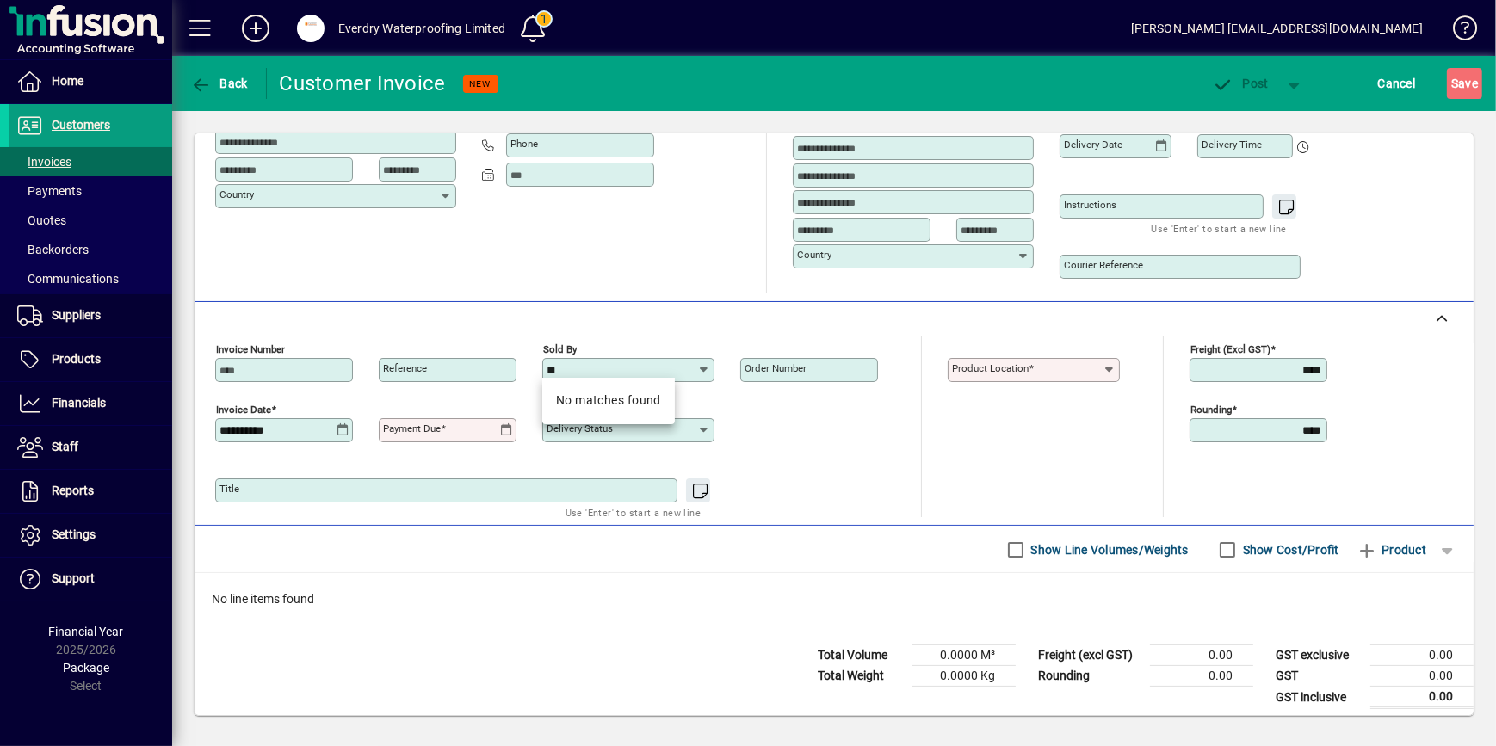
type input "*"
click at [223, 49] on span at bounding box center [200, 28] width 56 height 56
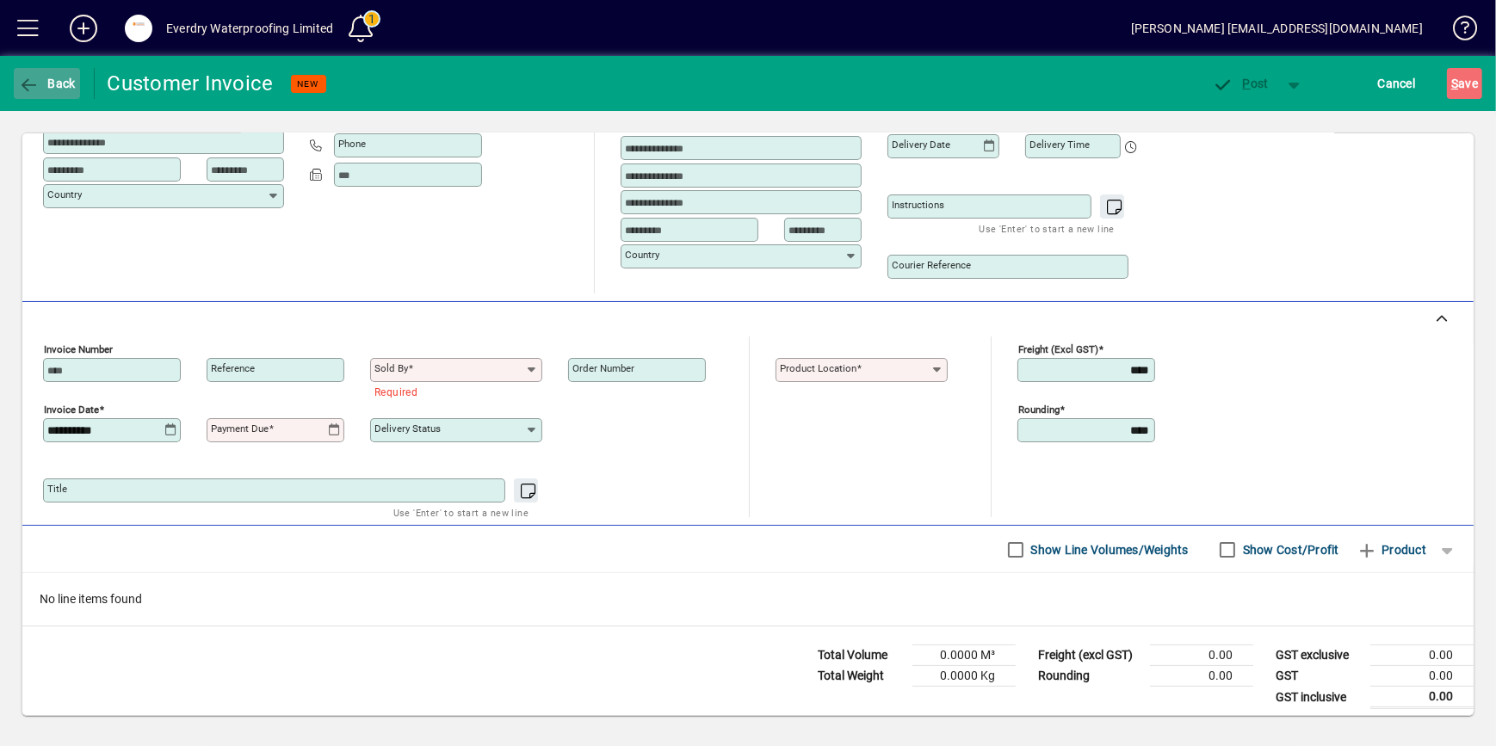
click at [52, 86] on span "Back" at bounding box center [47, 84] width 58 height 14
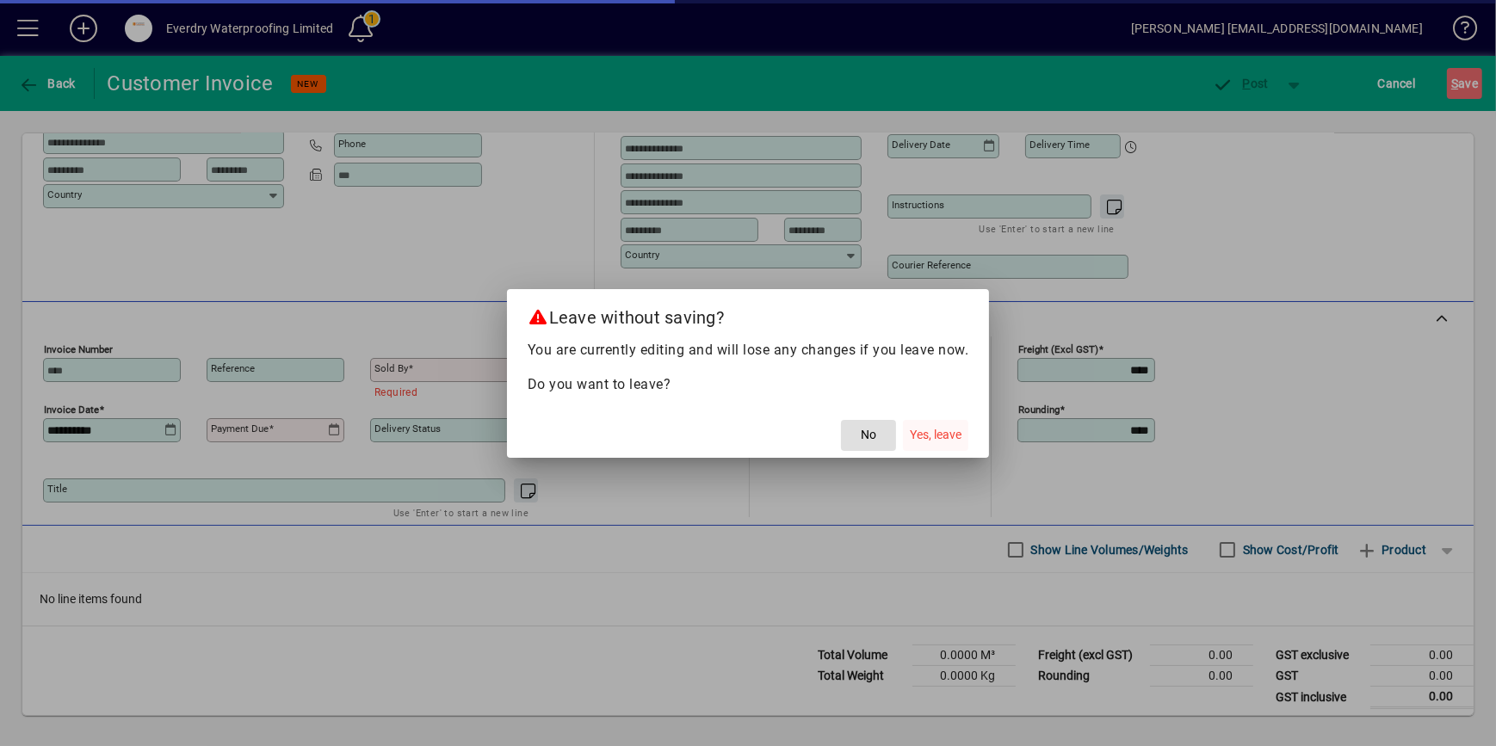
click at [952, 434] on span "Yes, leave" at bounding box center [936, 435] width 52 height 18
